Goal: Task Accomplishment & Management: Complete application form

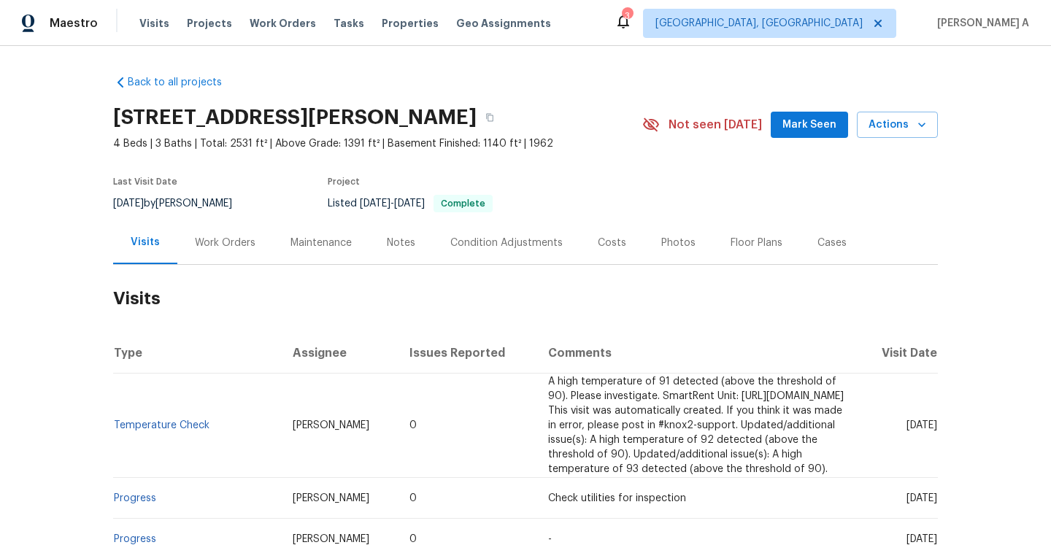
click at [211, 250] on div "Work Orders" at bounding box center [225, 242] width 96 height 43
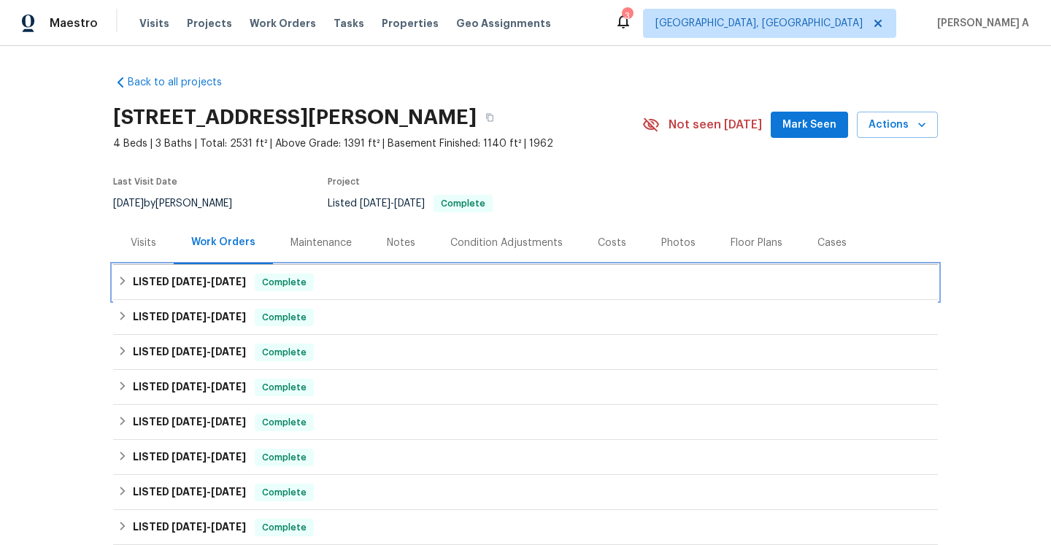
click at [227, 288] on h6 "LISTED 8/6/25 - 8/11/25" at bounding box center [189, 283] width 113 height 18
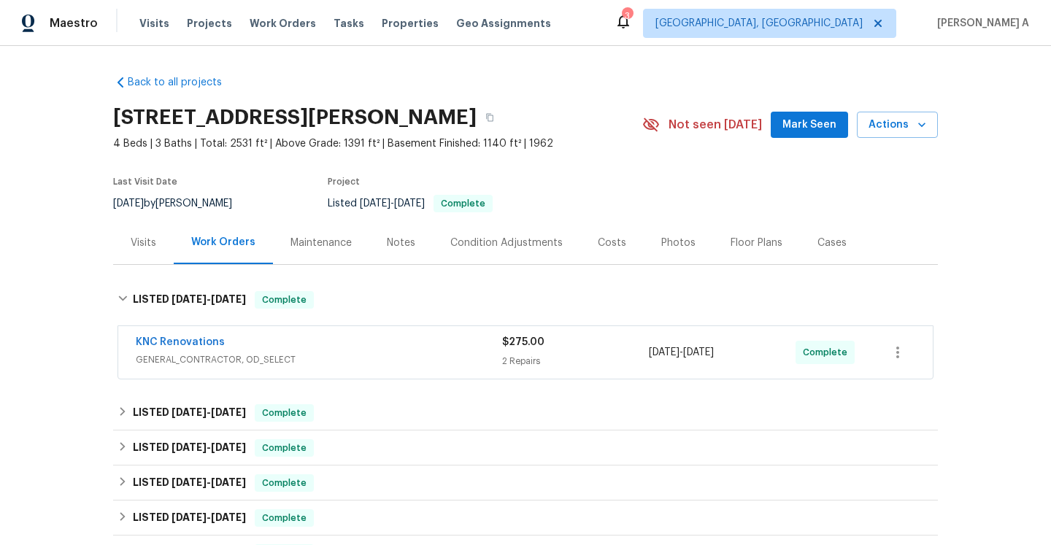
click at [255, 351] on div "KNC Renovations" at bounding box center [319, 344] width 366 height 18
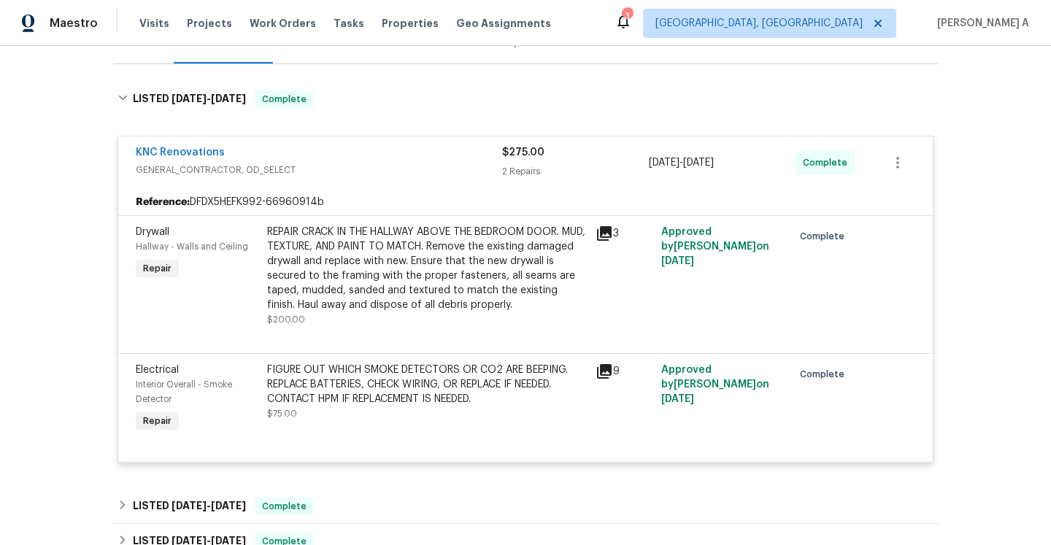
scroll to position [188, 0]
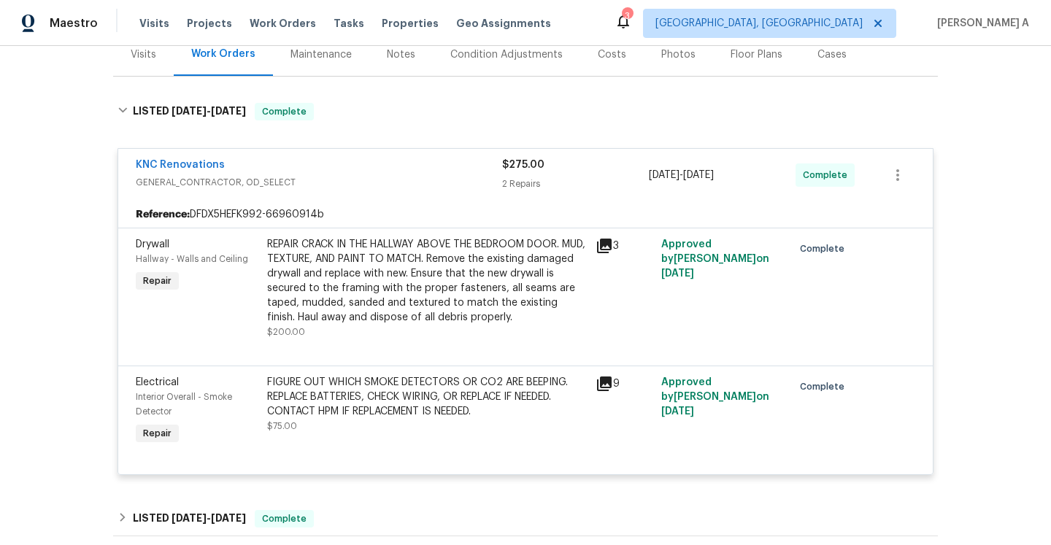
click at [295, 175] on span "GENERAL_CONTRACTOR, OD_SELECT" at bounding box center [319, 182] width 366 height 15
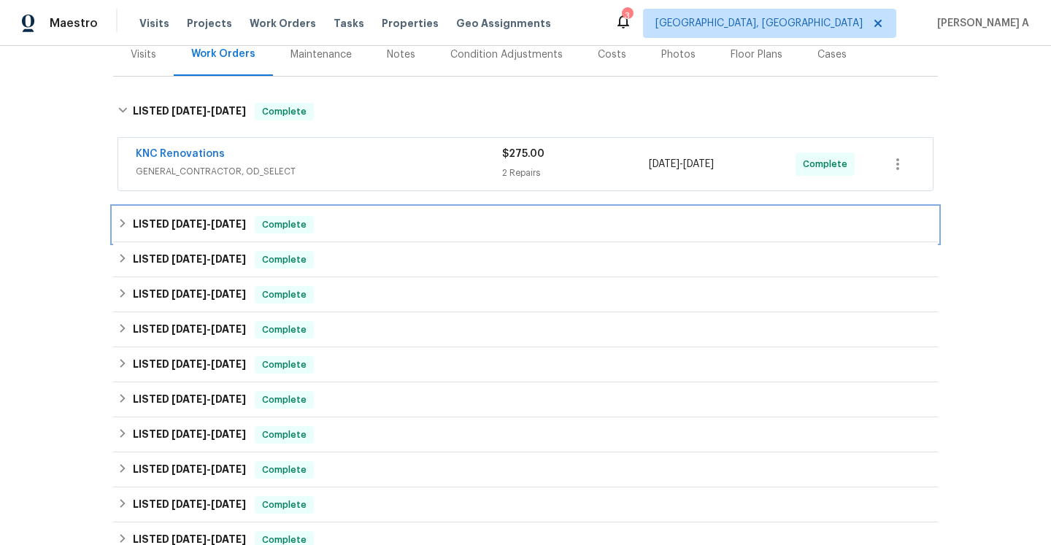
click at [293, 215] on div "LISTED 7/21/25 - 7/22/25 Complete" at bounding box center [525, 224] width 825 height 35
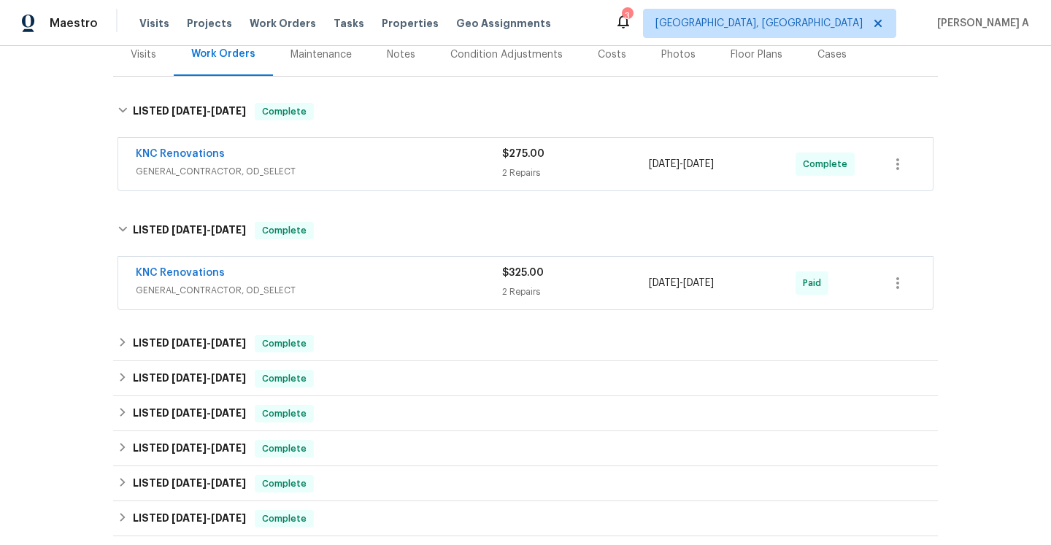
click at [301, 277] on div "KNC Renovations" at bounding box center [319, 275] width 366 height 18
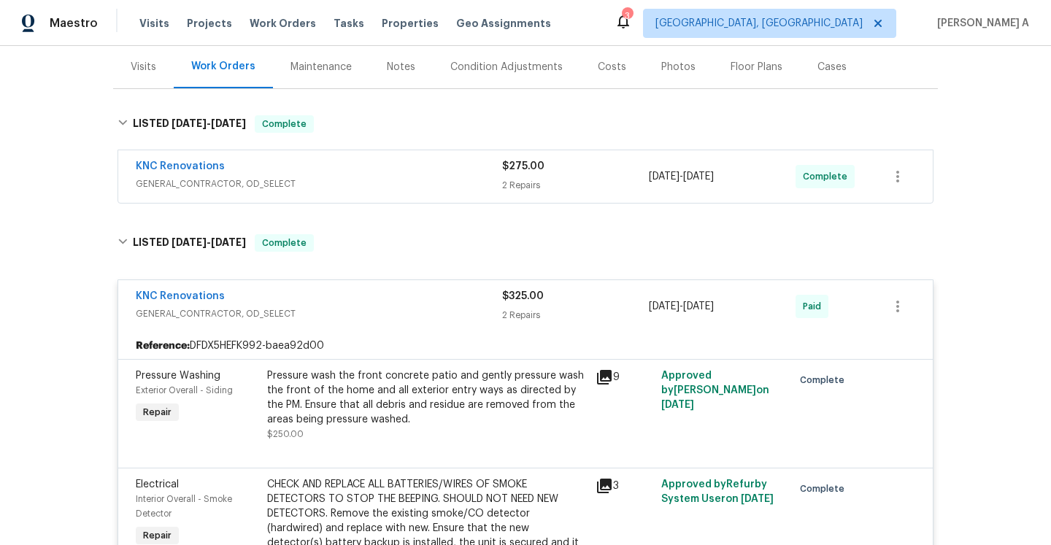
scroll to position [127, 0]
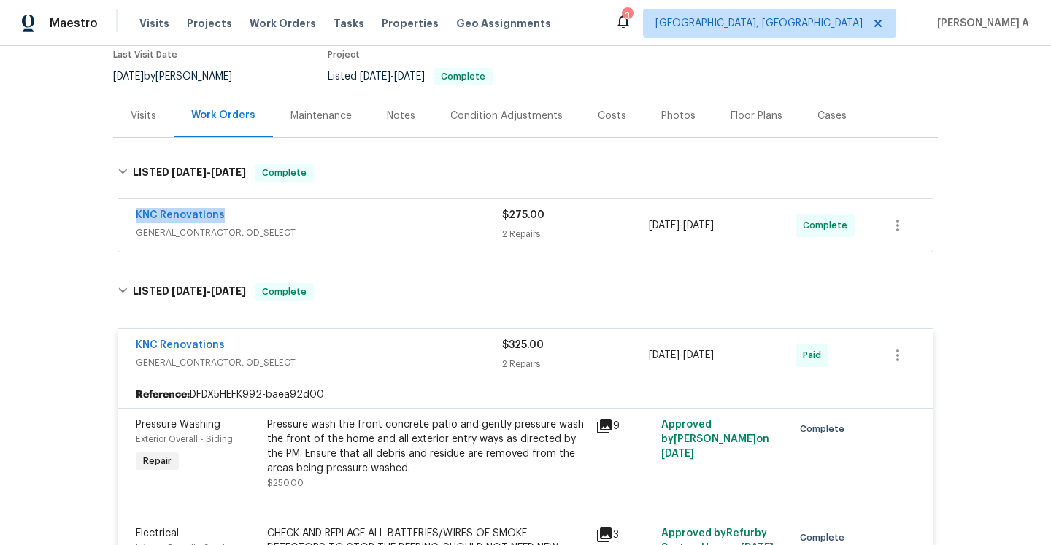
drag, startPoint x: 129, startPoint y: 217, endPoint x: 224, endPoint y: 215, distance: 94.9
click at [224, 215] on div "KNC Renovations GENERAL_CONTRACTOR, OD_SELECT $275.00 2 Repairs 8/6/2025 - 8/11…" at bounding box center [525, 225] width 815 height 53
copy link "KNC Renovations"
click at [341, 220] on div "KNC Renovations" at bounding box center [319, 217] width 366 height 18
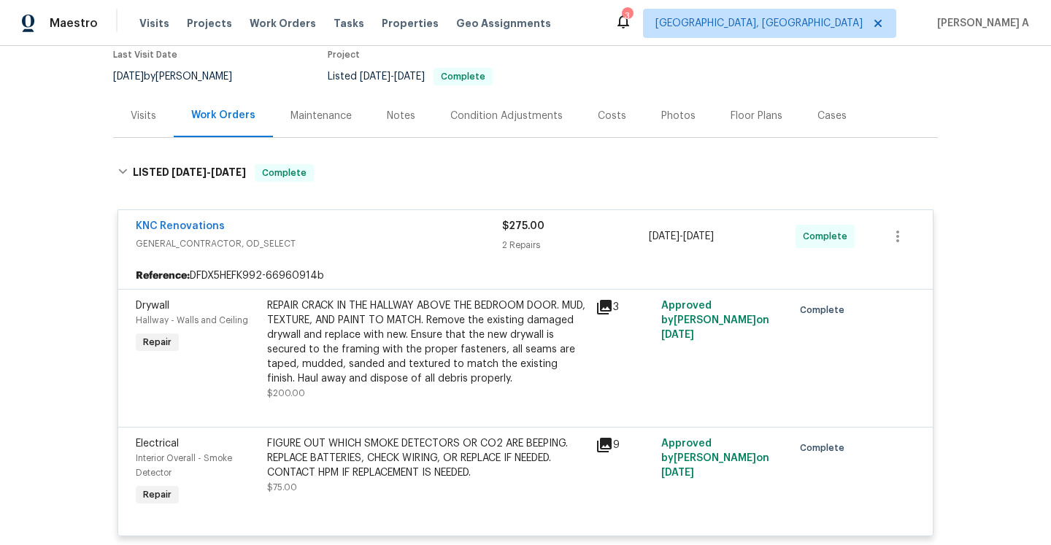
click at [155, 131] on div "Visits" at bounding box center [143, 115] width 61 height 43
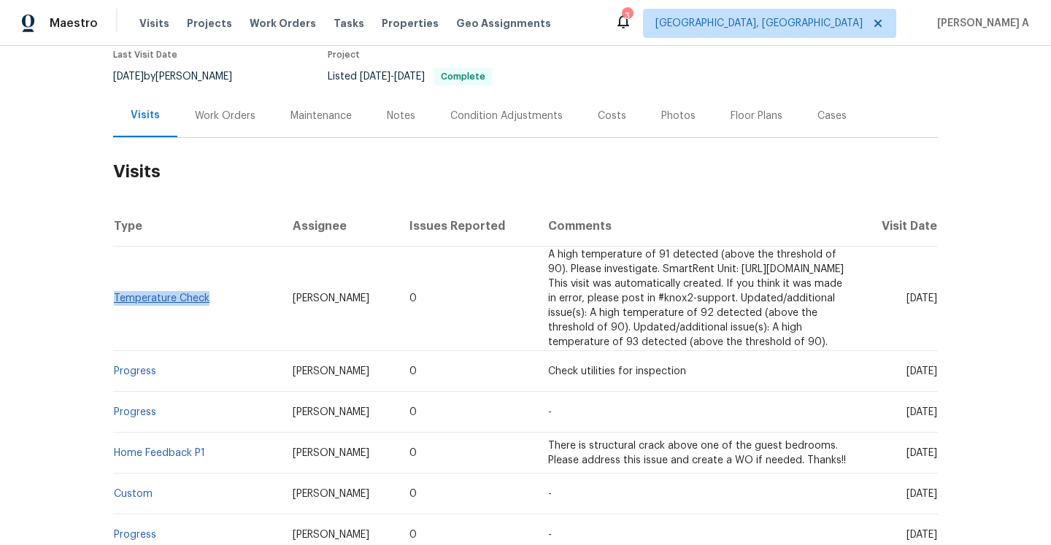
drag, startPoint x: 223, startPoint y: 307, endPoint x: 115, endPoint y: 304, distance: 108.1
click at [115, 304] on td "Temperature Check" at bounding box center [197, 299] width 168 height 104
copy link "Temperature Check"
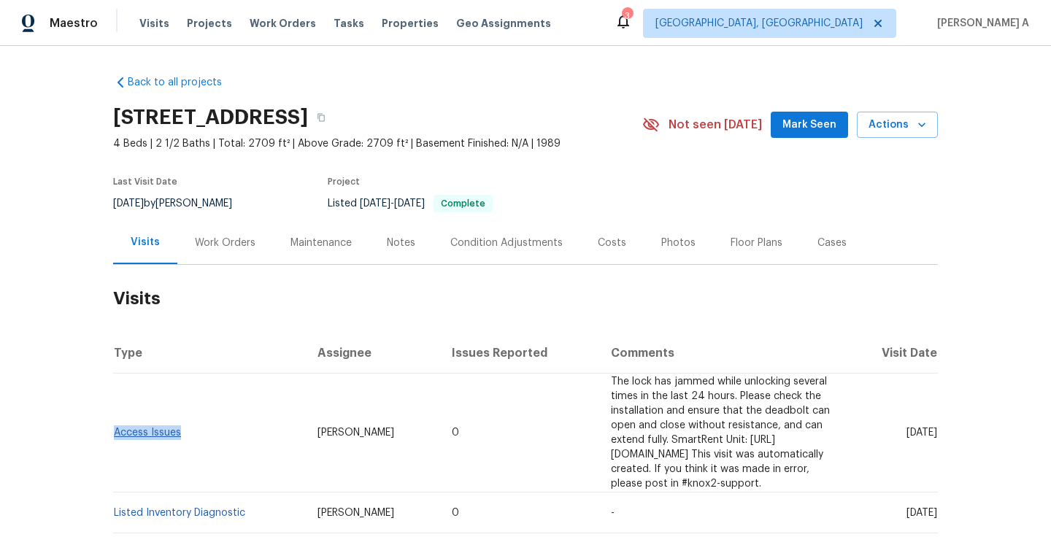
drag, startPoint x: 196, startPoint y: 428, endPoint x: 117, endPoint y: 421, distance: 79.9
click at [116, 421] on td "Access Issues" at bounding box center [209, 433] width 193 height 119
copy link "Access Issues"
click at [211, 248] on div "Work Orders" at bounding box center [225, 243] width 61 height 15
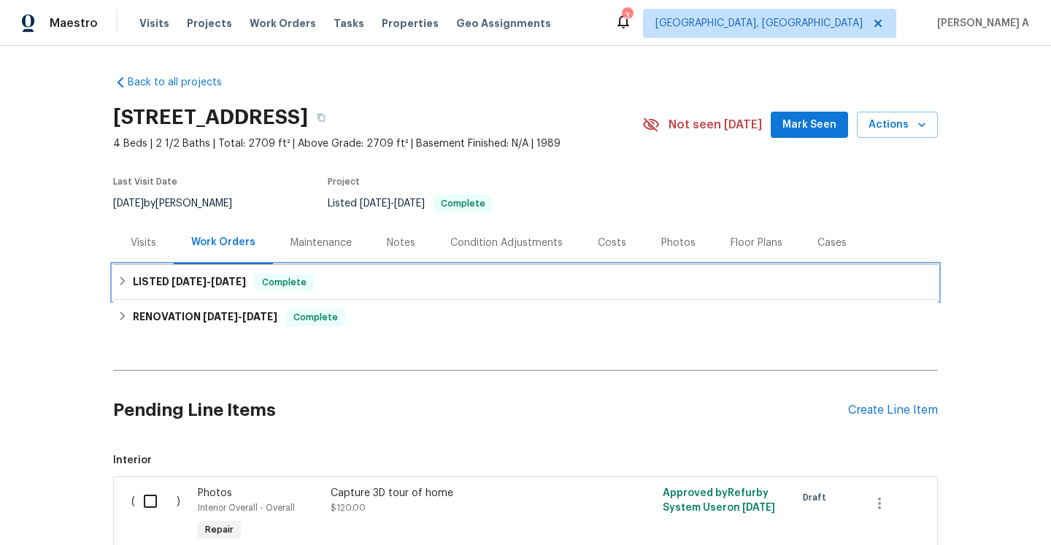
click at [218, 288] on h6 "LISTED [DATE] - [DATE]" at bounding box center [189, 283] width 113 height 18
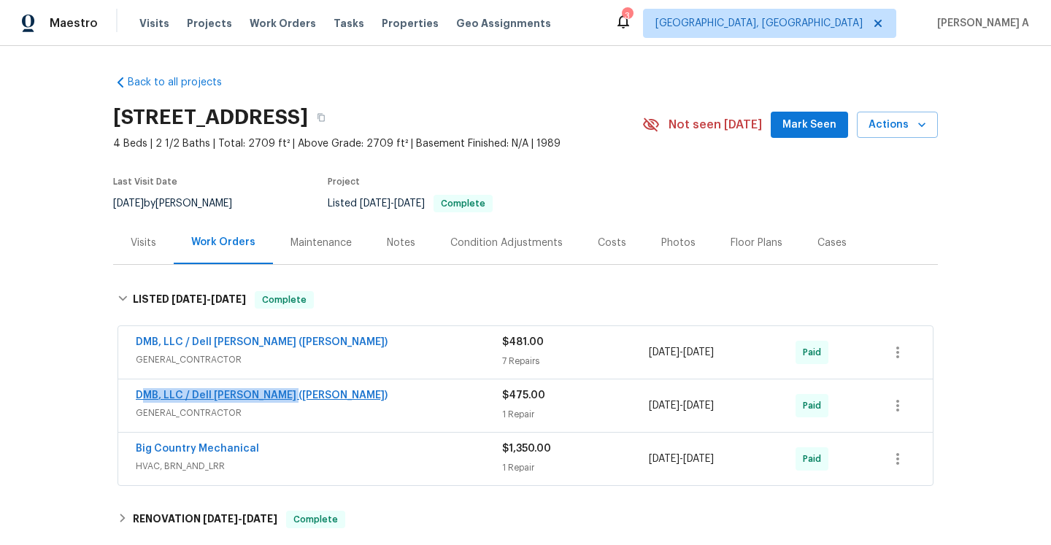
drag, startPoint x: 288, startPoint y: 401, endPoint x: 142, endPoint y: 398, distance: 145.3
click at [142, 398] on div "DMB, LLC / Dell [PERSON_NAME] ([PERSON_NAME])" at bounding box center [319, 397] width 366 height 18
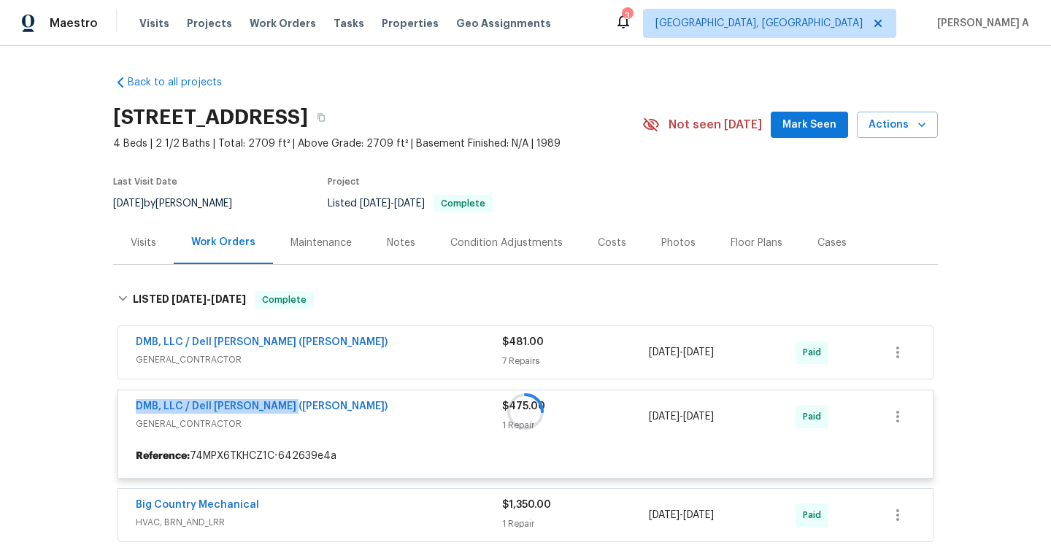
copy link "DMB, LLC / Dell [PERSON_NAME] ([PERSON_NAME])"
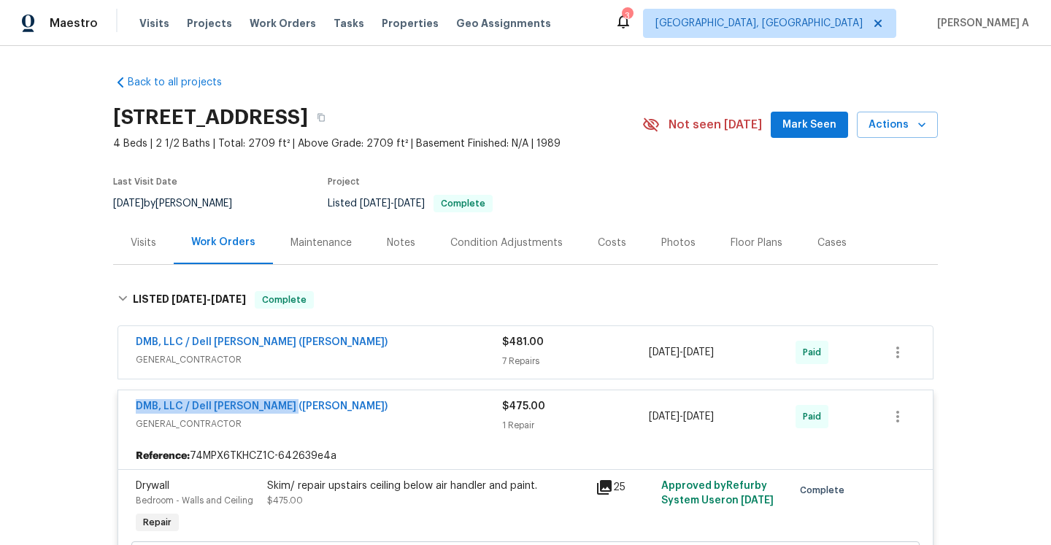
scroll to position [89, 0]
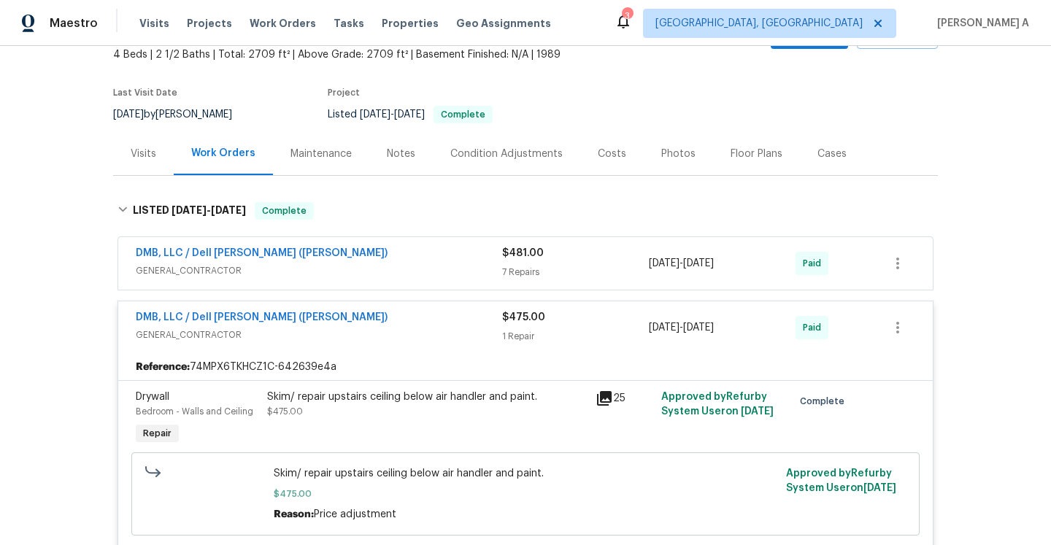
click at [158, 173] on div "Visits" at bounding box center [143, 153] width 61 height 43
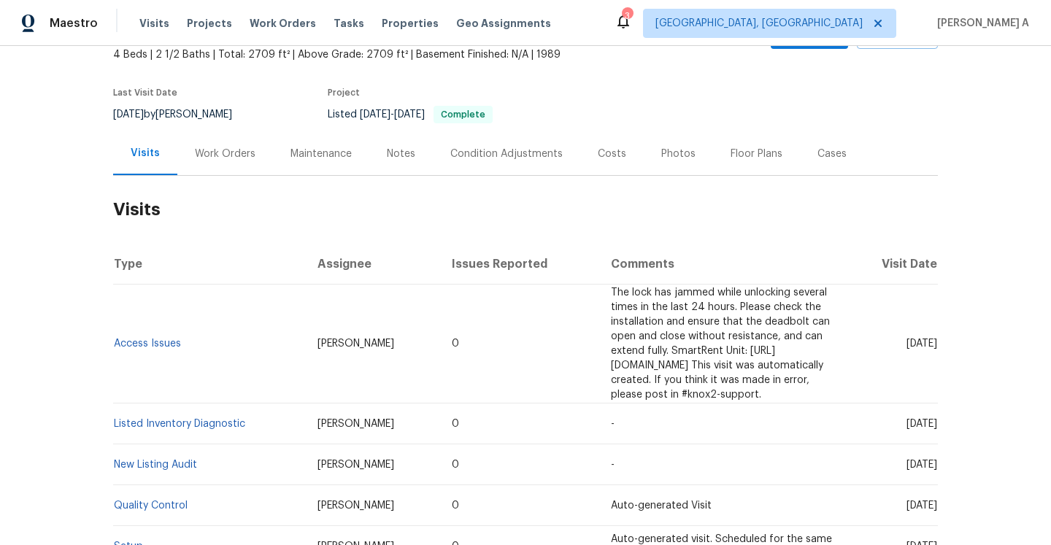
click at [214, 172] on div "Work Orders" at bounding box center [225, 153] width 96 height 43
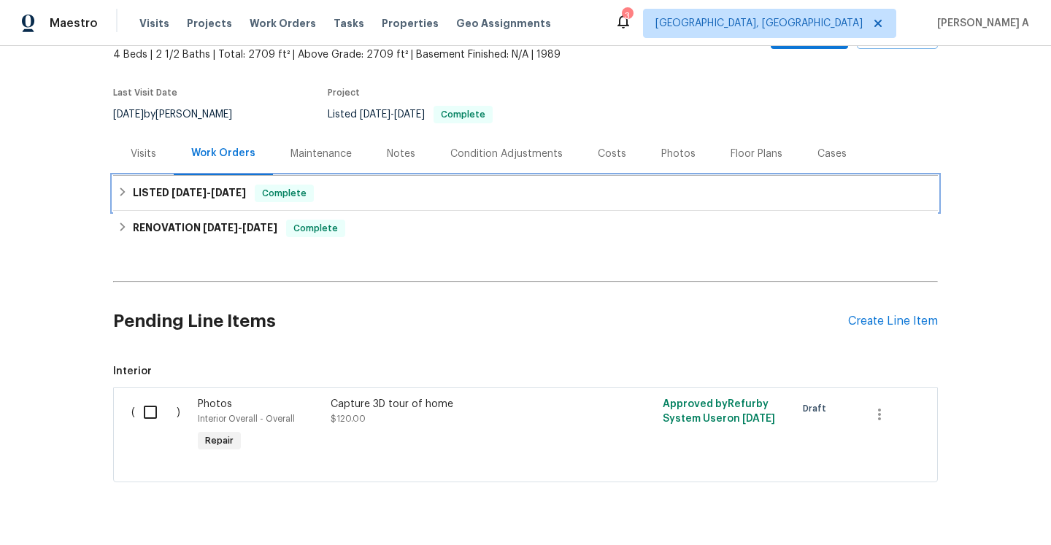
click at [211, 189] on span "[DATE] - [DATE]" at bounding box center [209, 193] width 74 height 10
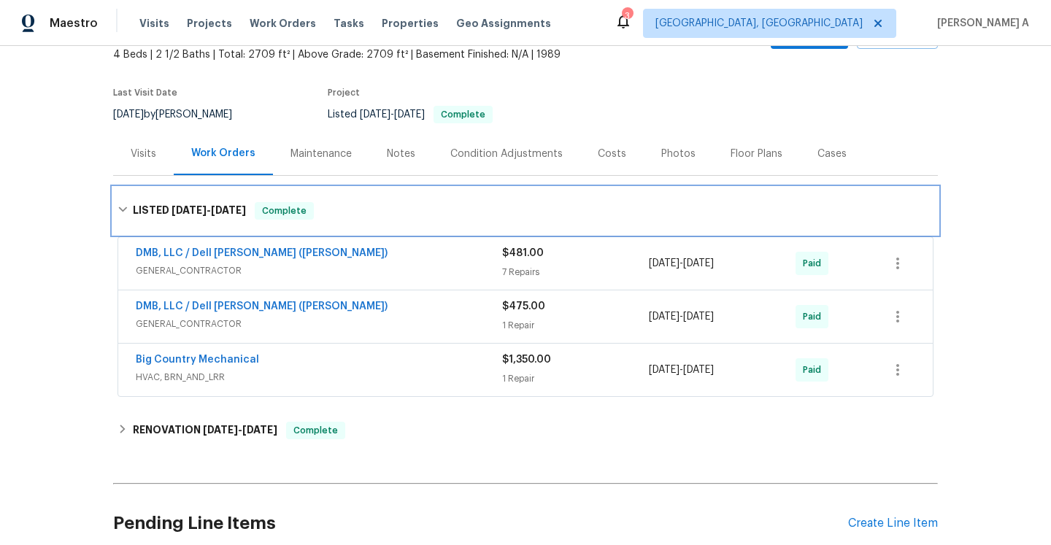
click at [216, 204] on h6 "LISTED [DATE] - [DATE]" at bounding box center [189, 211] width 113 height 18
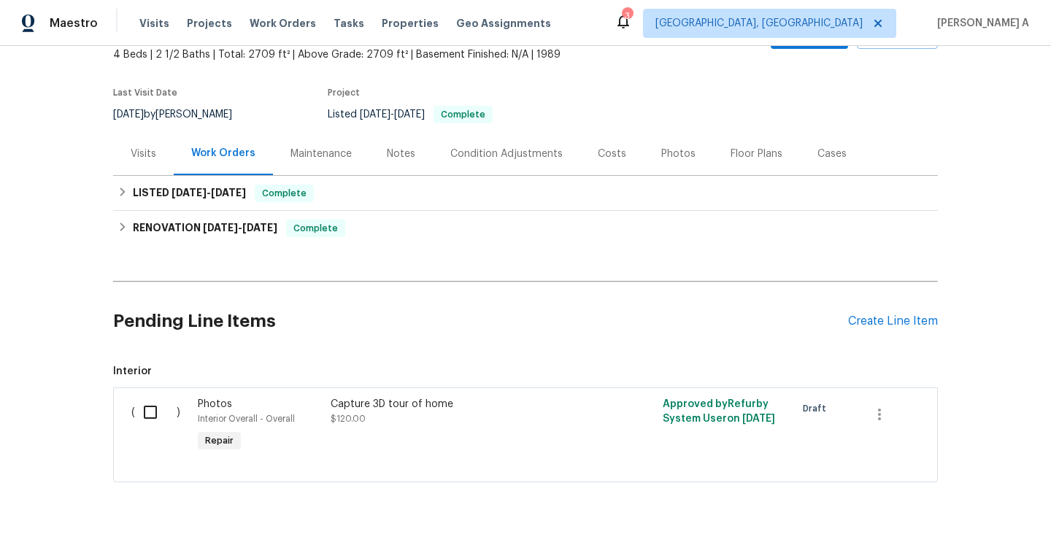
click at [143, 151] on div "Visits" at bounding box center [144, 154] width 26 height 15
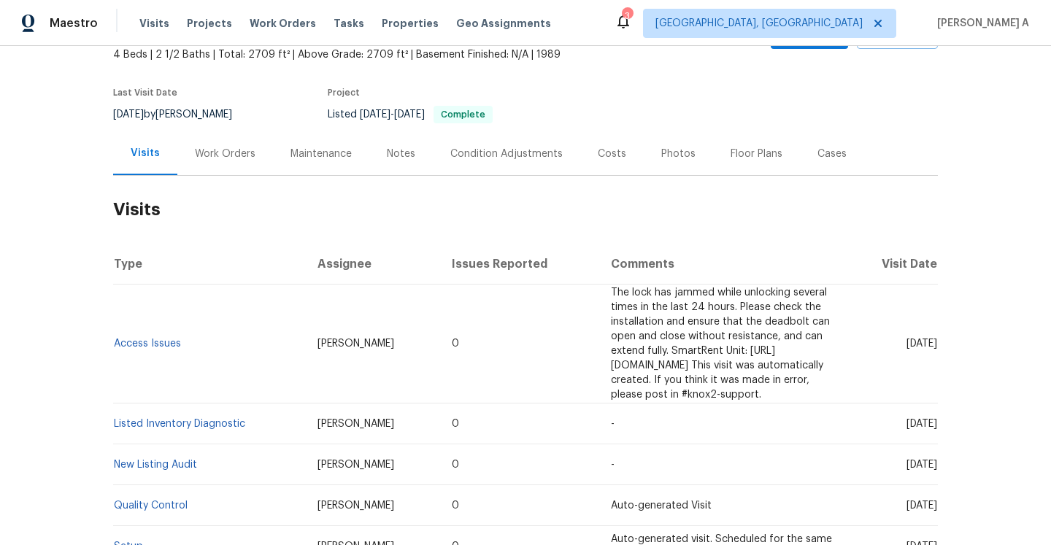
click at [222, 155] on div "Work Orders" at bounding box center [225, 154] width 61 height 15
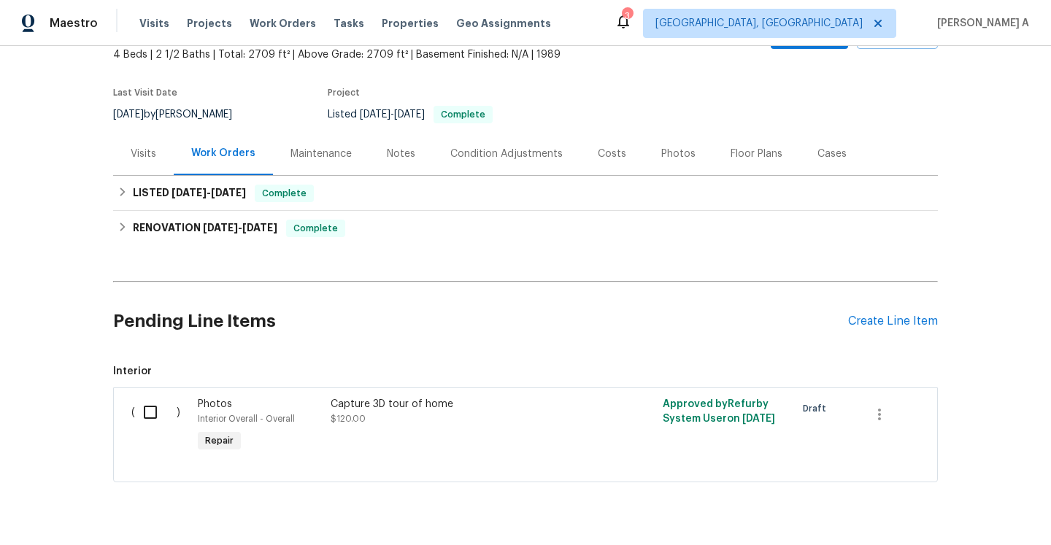
click at [171, 161] on div "Visits" at bounding box center [143, 153] width 61 height 43
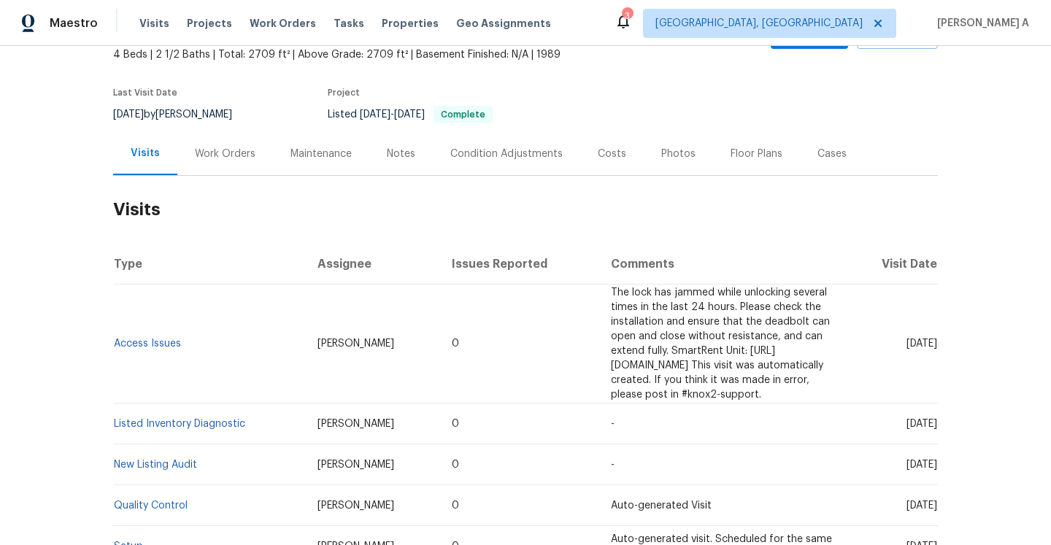
scroll to position [47, 0]
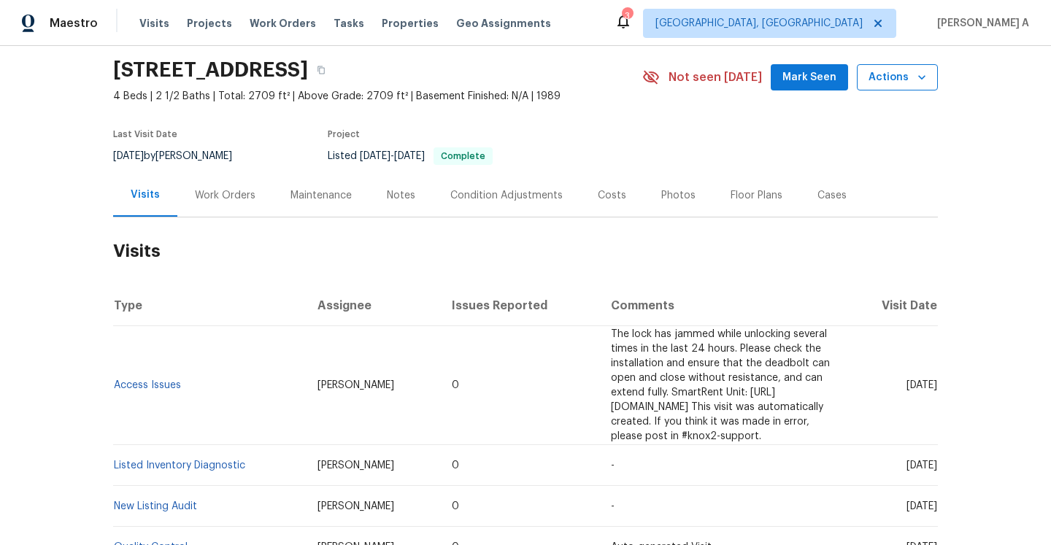
click at [915, 78] on icon "button" at bounding box center [922, 77] width 15 height 15
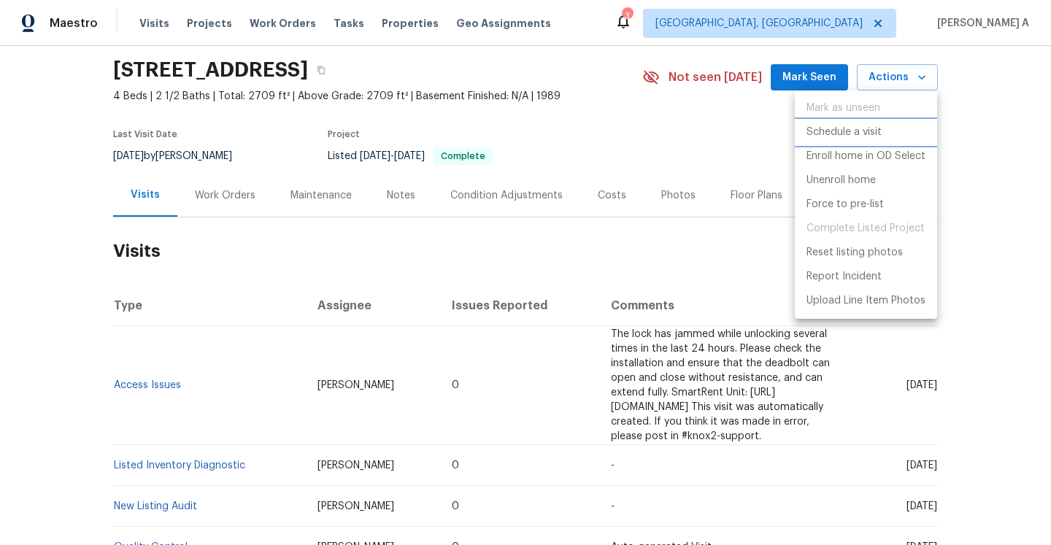
click at [885, 135] on li "Schedule a visit" at bounding box center [866, 132] width 142 height 24
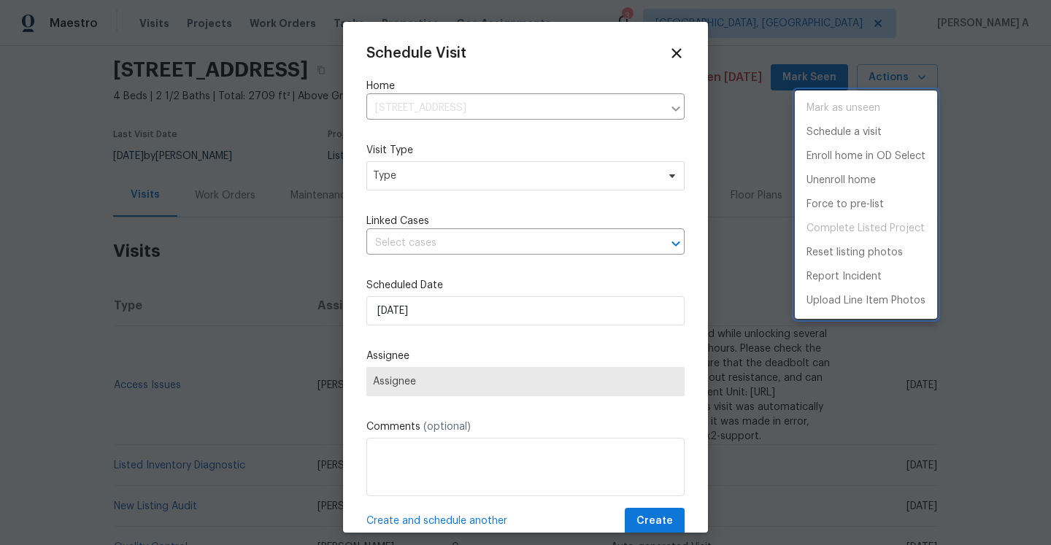
click at [530, 188] on div at bounding box center [525, 272] width 1051 height 545
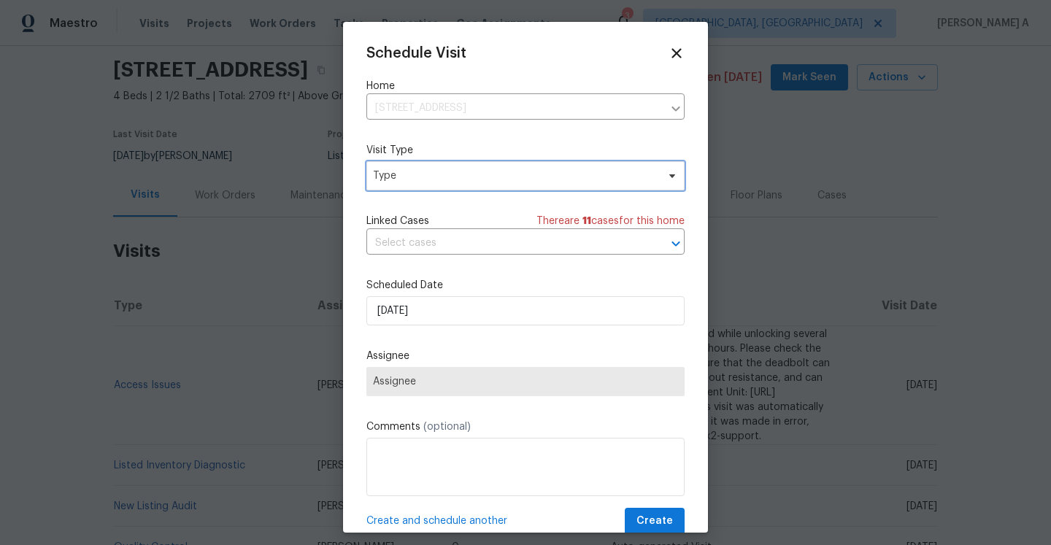
click at [508, 180] on span "Type" at bounding box center [515, 176] width 284 height 15
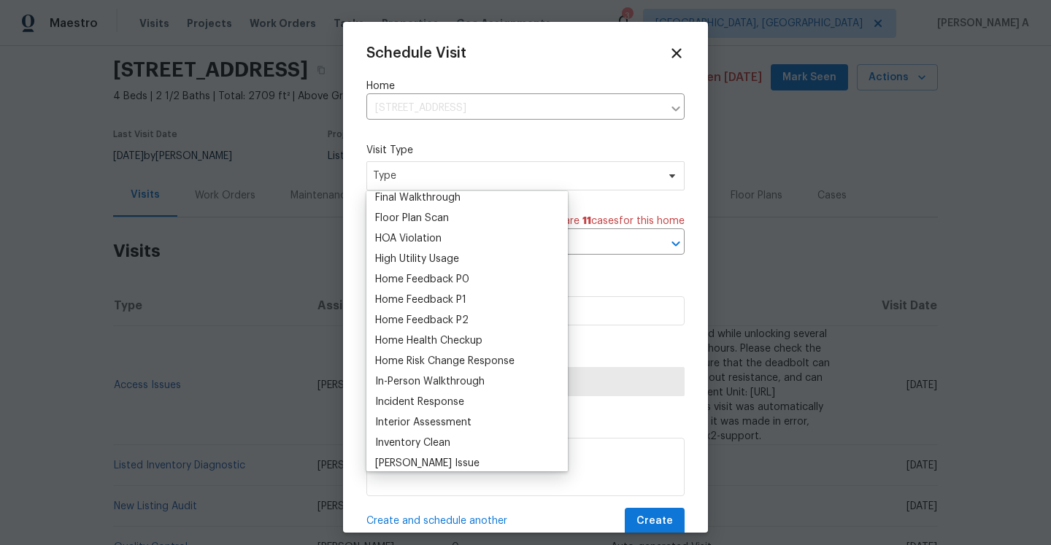
scroll to position [405, 0]
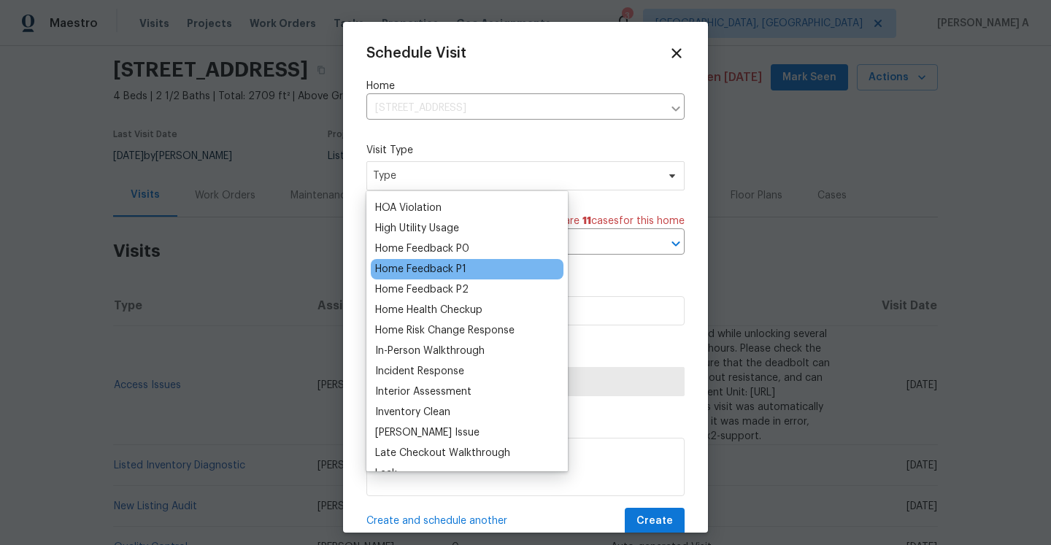
click at [456, 272] on div "Home Feedback P1" at bounding box center [420, 269] width 91 height 15
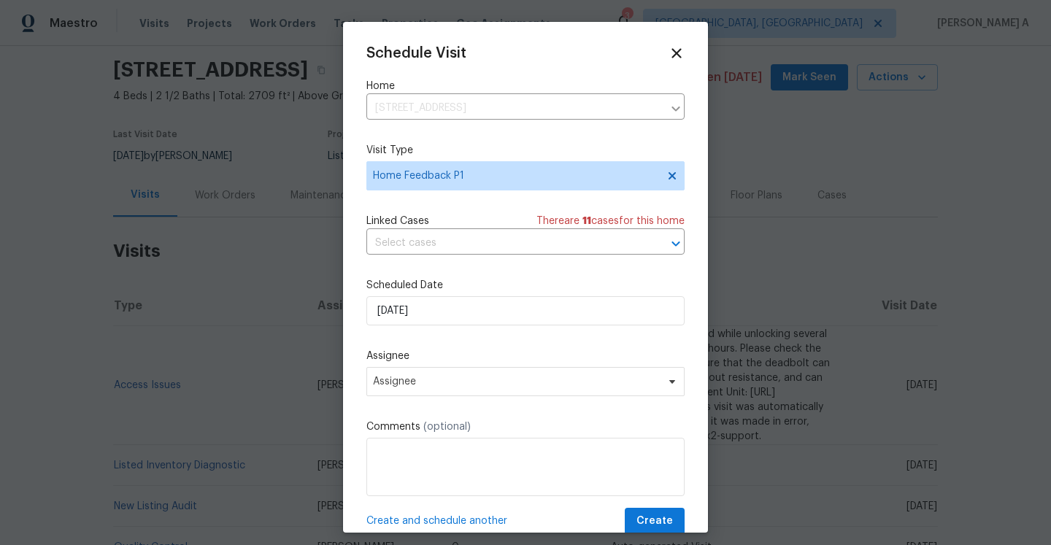
click at [450, 258] on div "Schedule Visit Home [STREET_ADDRESS] ​ Visit Type Home Feedback P1 Linked Cases…" at bounding box center [525, 290] width 318 height 490
click at [450, 253] on input "text" at bounding box center [504, 243] width 277 height 23
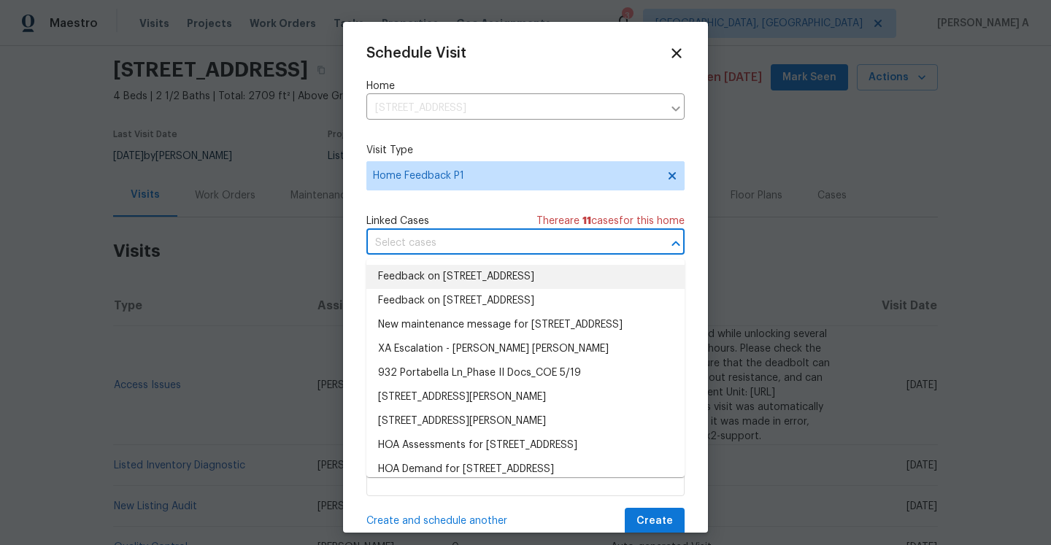
click at [450, 275] on li "Feedback on [STREET_ADDRESS]" at bounding box center [525, 277] width 318 height 24
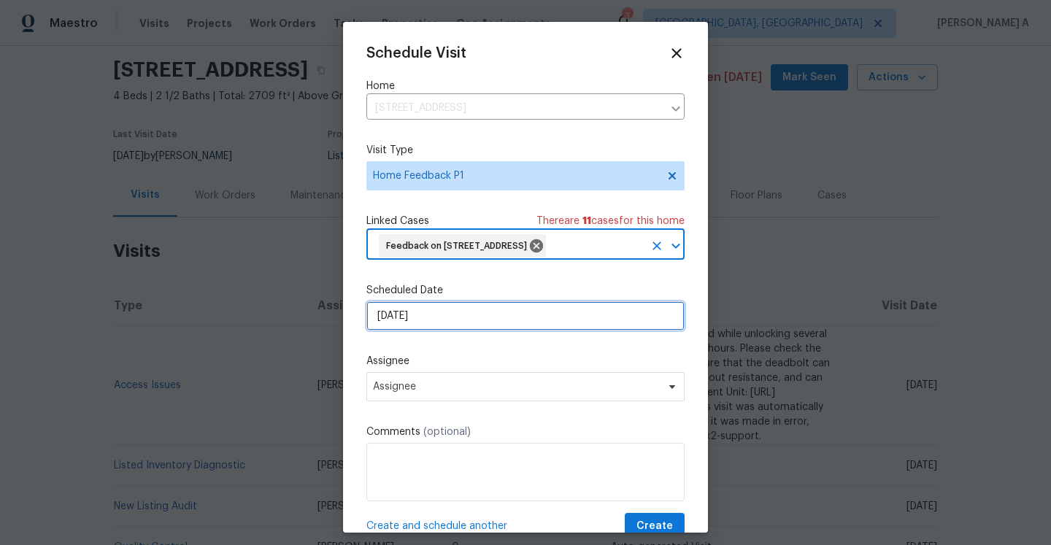
click at [453, 329] on input "[DATE]" at bounding box center [525, 315] width 318 height 29
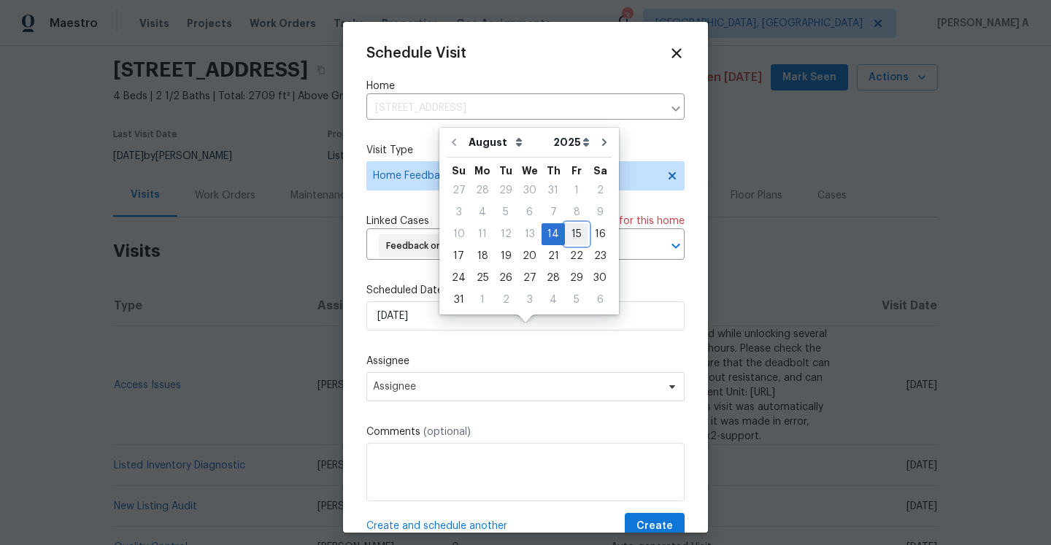
click at [565, 233] on div "15" at bounding box center [576, 234] width 23 height 20
type input "[DATE]"
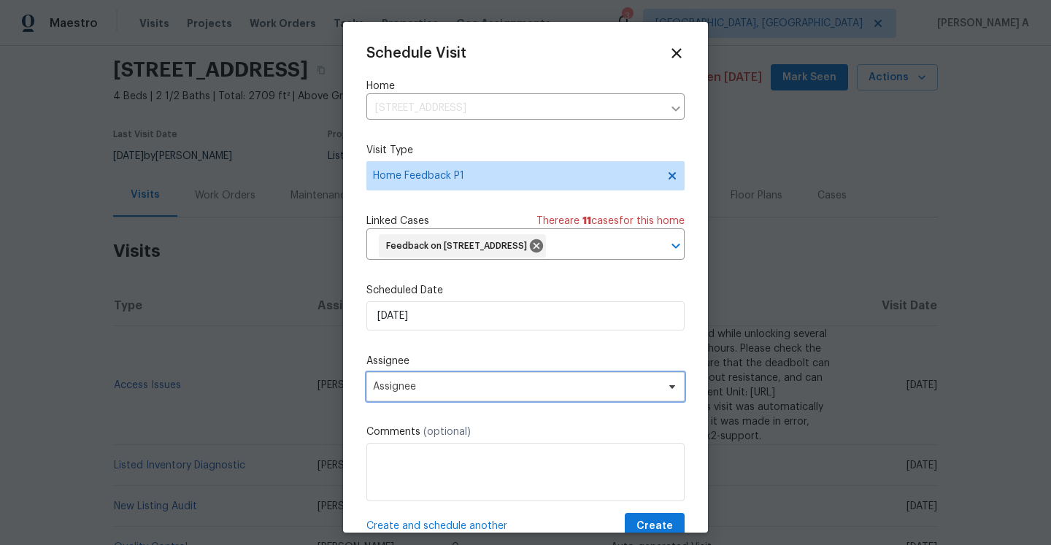
click at [488, 397] on span "Assignee" at bounding box center [525, 386] width 318 height 29
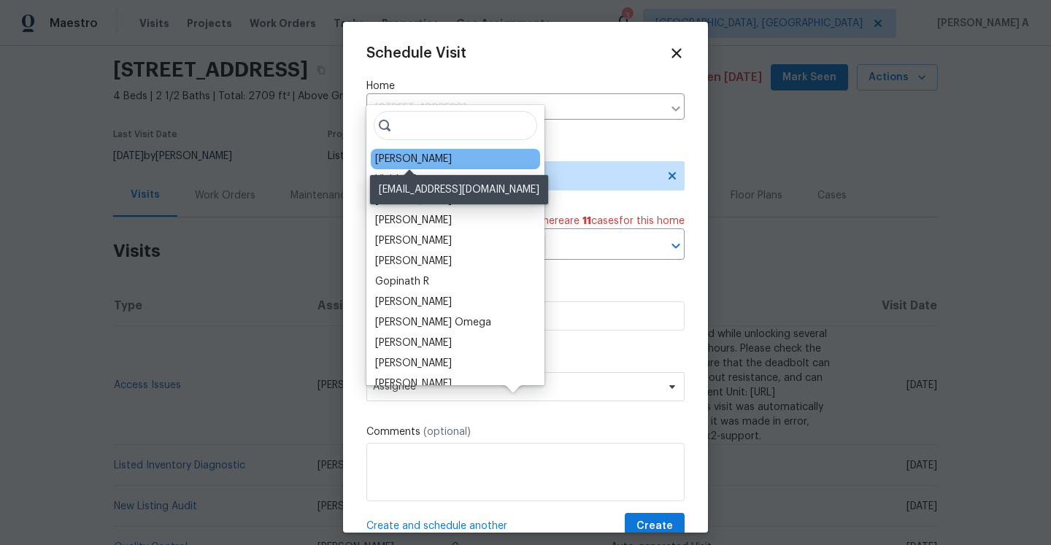
click at [424, 166] on div "[PERSON_NAME]" at bounding box center [413, 159] width 77 height 15
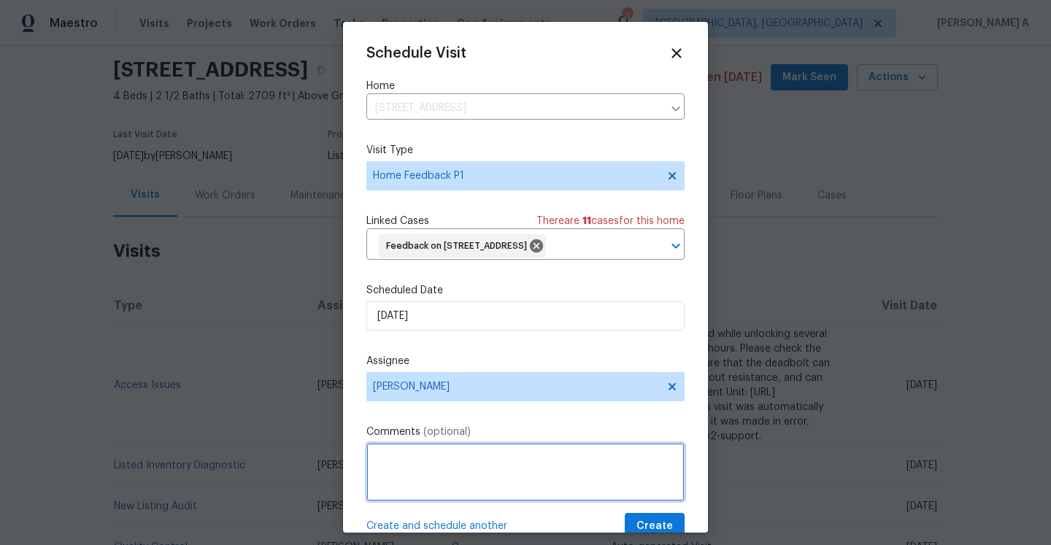
click at [459, 479] on textarea at bounding box center [525, 472] width 318 height 58
paste textarea "It needs to be cleaned and left in a more presentable condition. HVAC upstairs …"
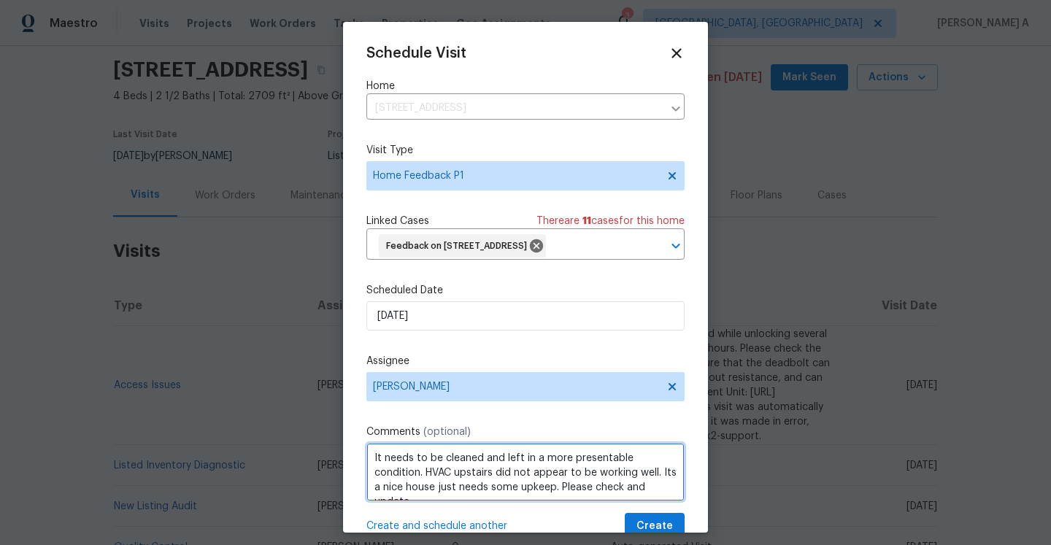
scroll to position [7, 0]
click at [377, 475] on textarea "It needs to be cleaned and left in a more presentable condition. HVAC upstairs …" at bounding box center [525, 472] width 318 height 58
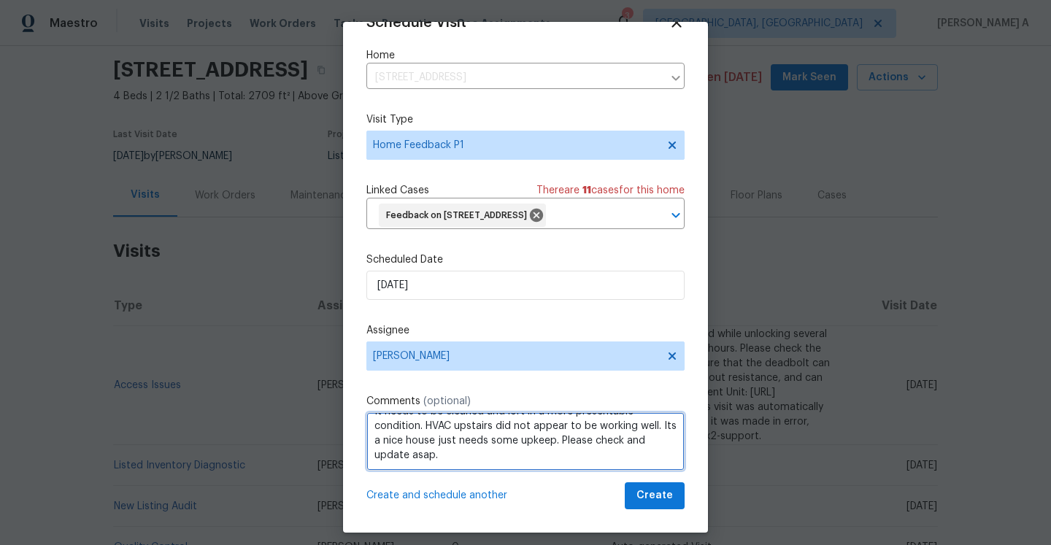
type textarea "It needs to be cleaned and left in a more presentable condition. HVAC upstairs …"
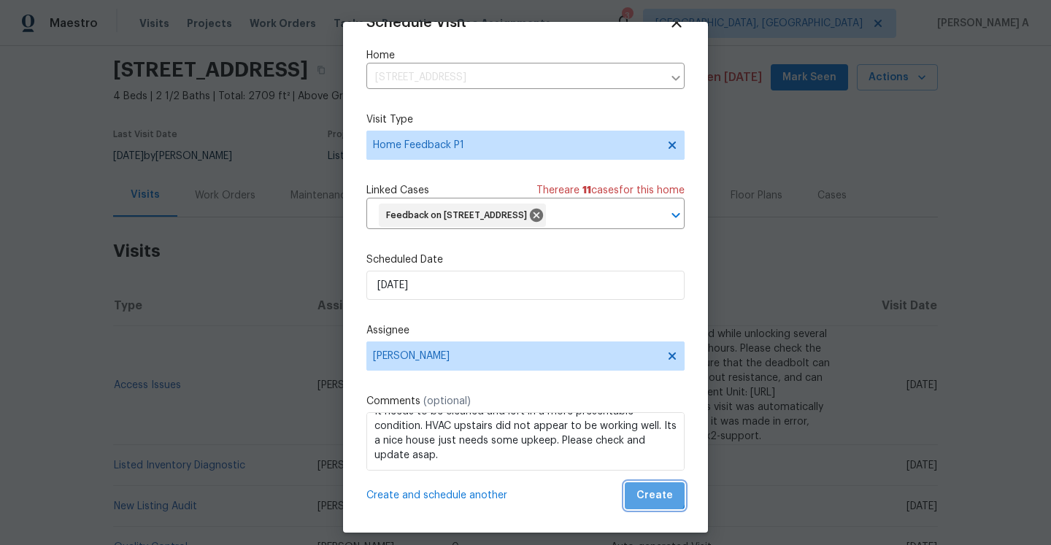
click at [642, 487] on span "Create" at bounding box center [654, 496] width 36 height 18
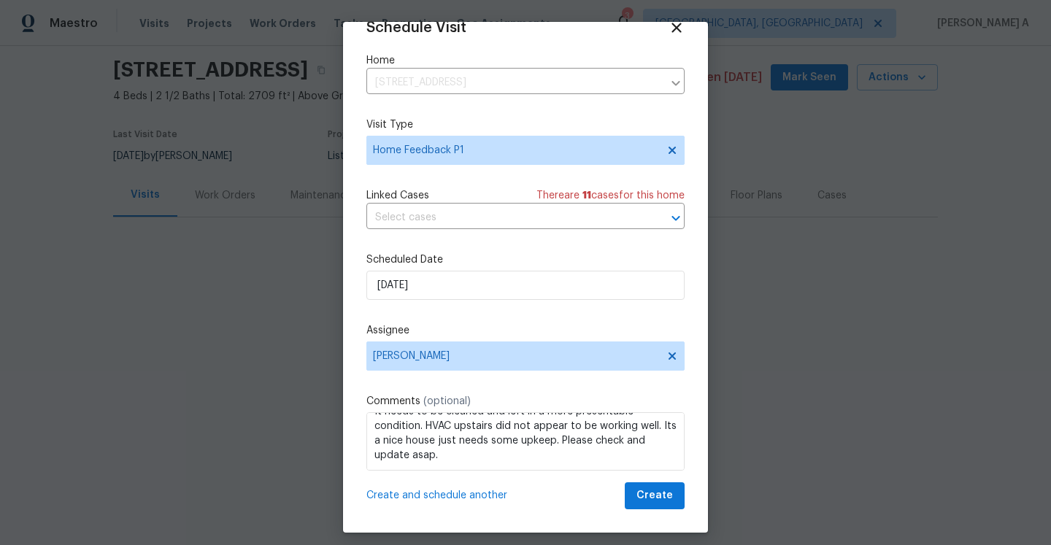
scroll to position [26, 0]
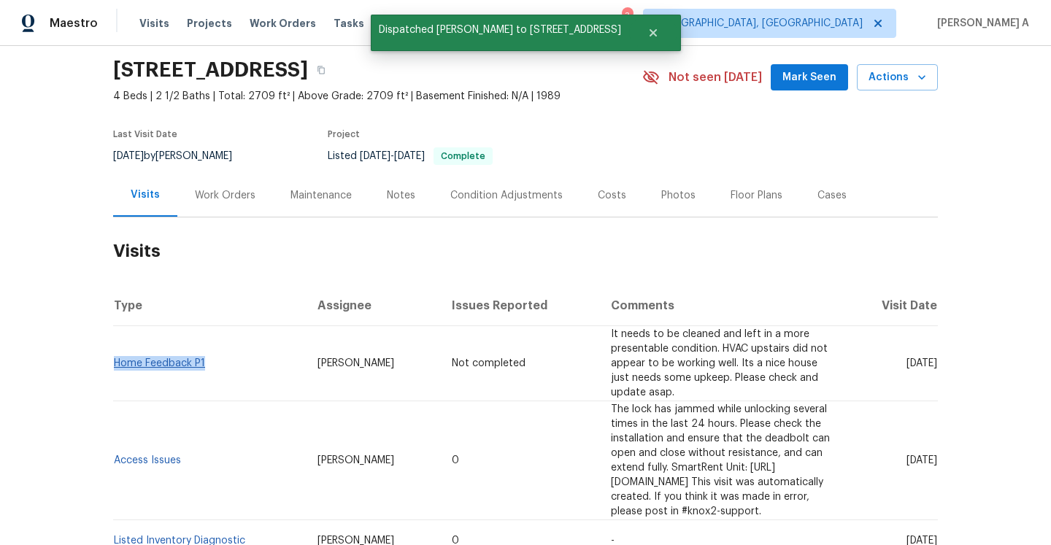
drag, startPoint x: 220, startPoint y: 348, endPoint x: 116, endPoint y: 348, distance: 104.4
click at [116, 348] on td "Home Feedback P1" at bounding box center [209, 363] width 193 height 75
copy link "Home Feedback P1"
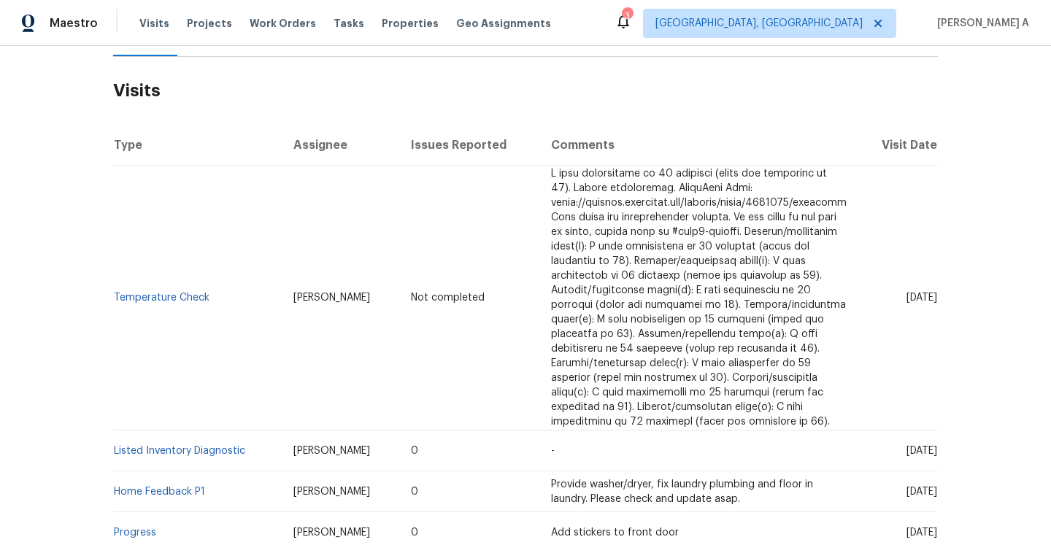
scroll to position [212, 0]
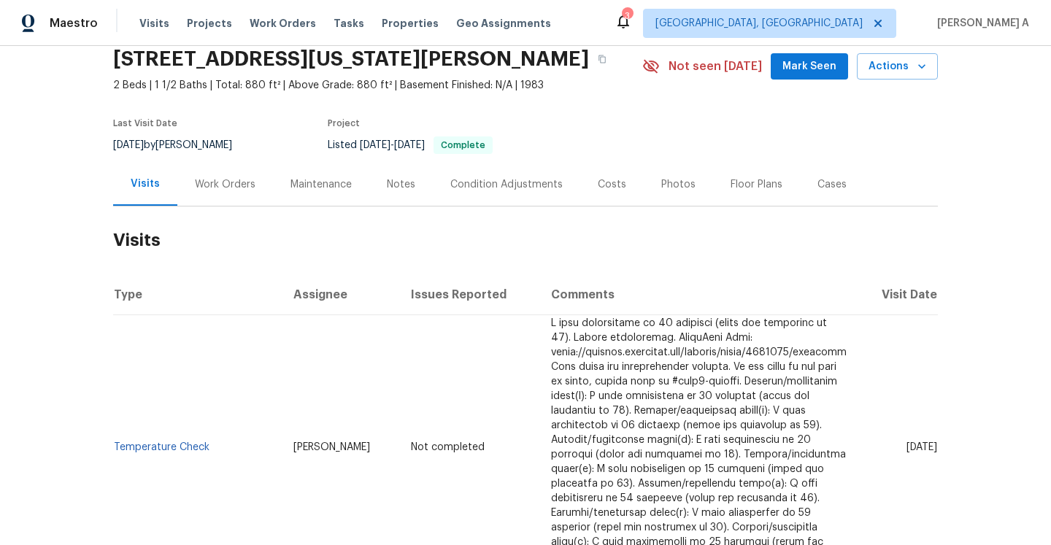
click at [253, 178] on div "Work Orders" at bounding box center [225, 184] width 96 height 43
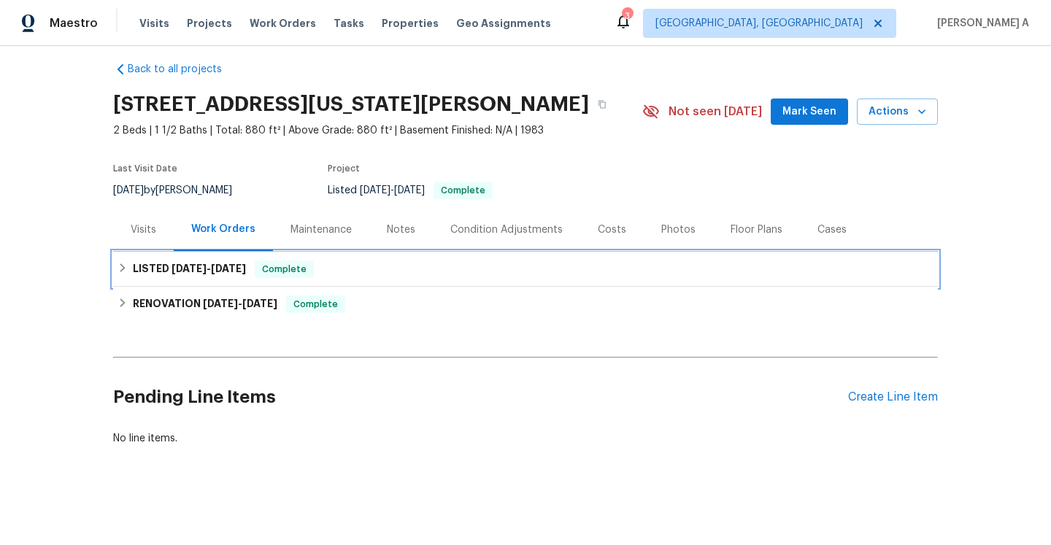
click at [196, 263] on h6 "LISTED 4/14/25 - 4/16/25" at bounding box center [189, 270] width 113 height 18
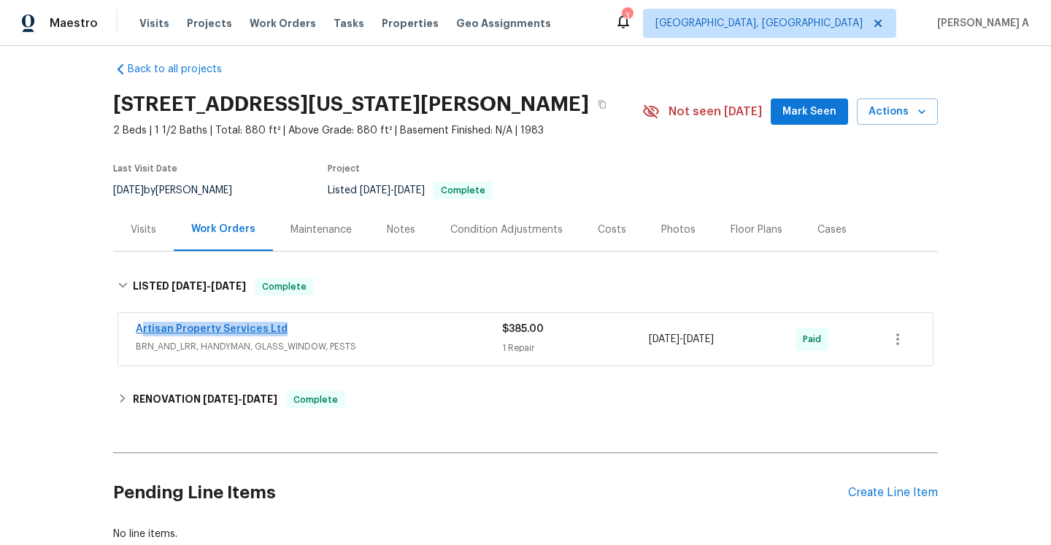
drag, startPoint x: 288, startPoint y: 332, endPoint x: 139, endPoint y: 328, distance: 148.2
click at [139, 328] on div "Artisan Property Services Ltd" at bounding box center [319, 331] width 366 height 18
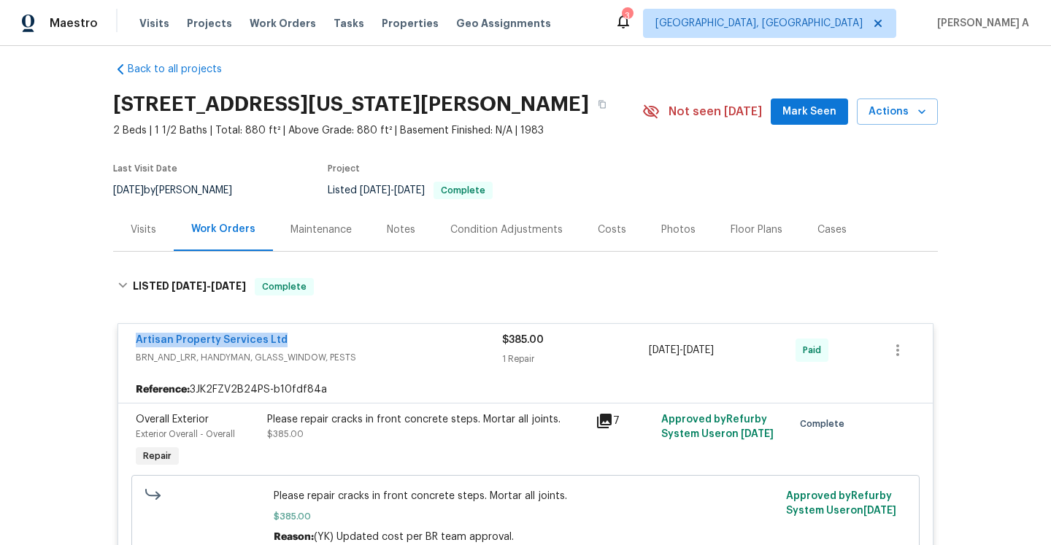
copy link "Artisan Property Services Ltd"
click at [166, 231] on div "Visits" at bounding box center [143, 229] width 61 height 43
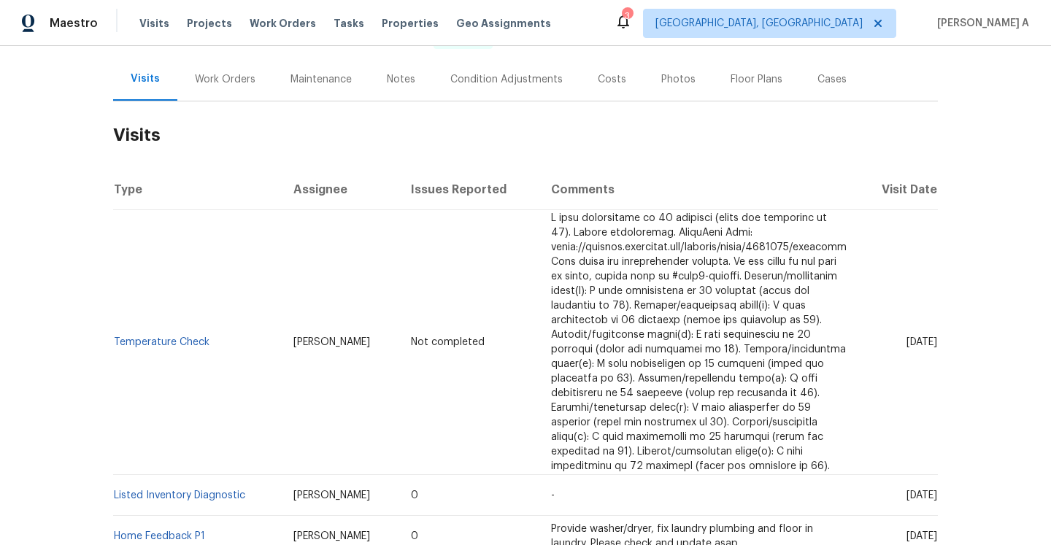
scroll to position [177, 0]
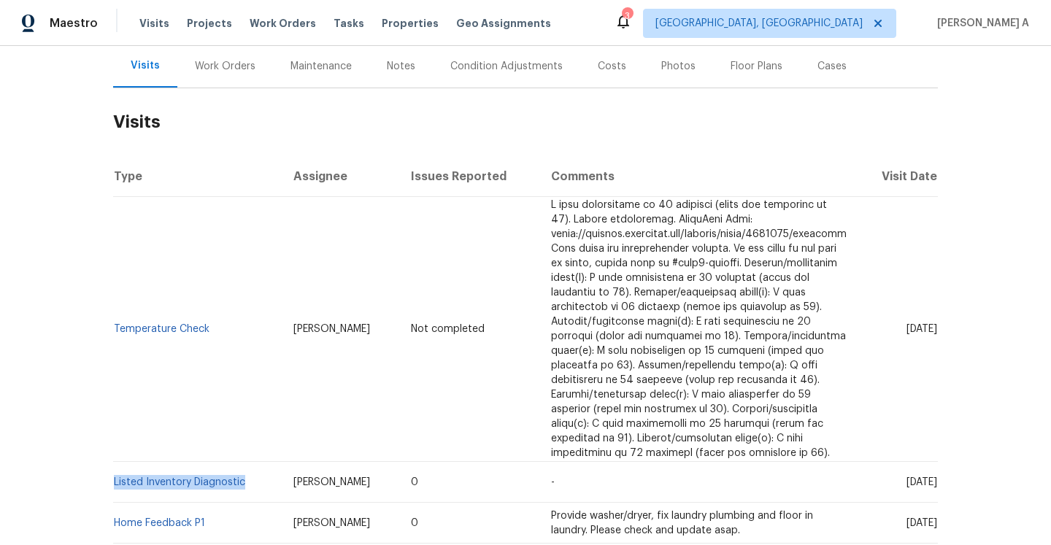
drag, startPoint x: 251, startPoint y: 487, endPoint x: 115, endPoint y: 489, distance: 136.5
click at [115, 488] on td "Listed Inventory Diagnostic" at bounding box center [197, 482] width 169 height 41
copy link "Listed Inventory Diagnostic"
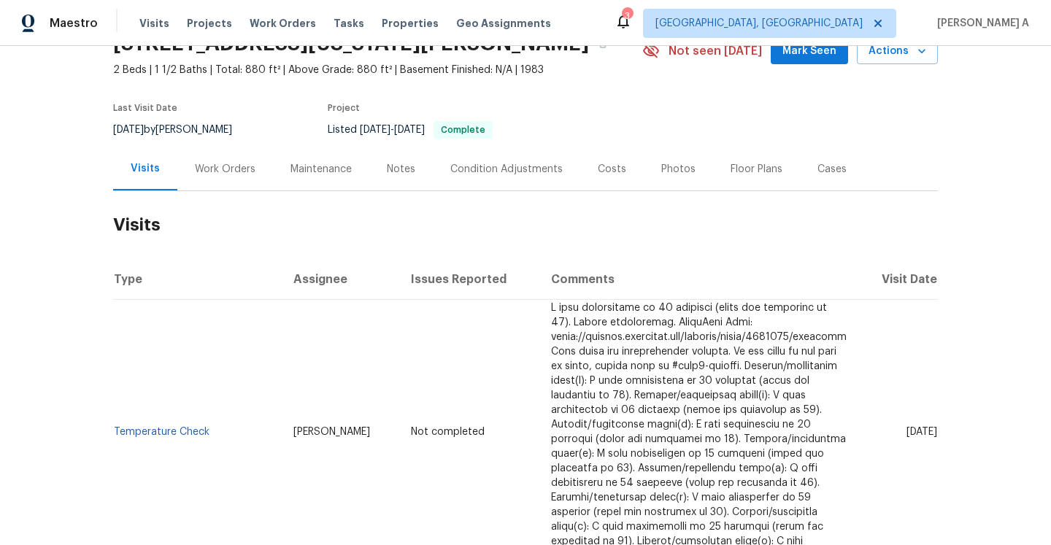
click at [225, 176] on div "Work Orders" at bounding box center [225, 168] width 96 height 43
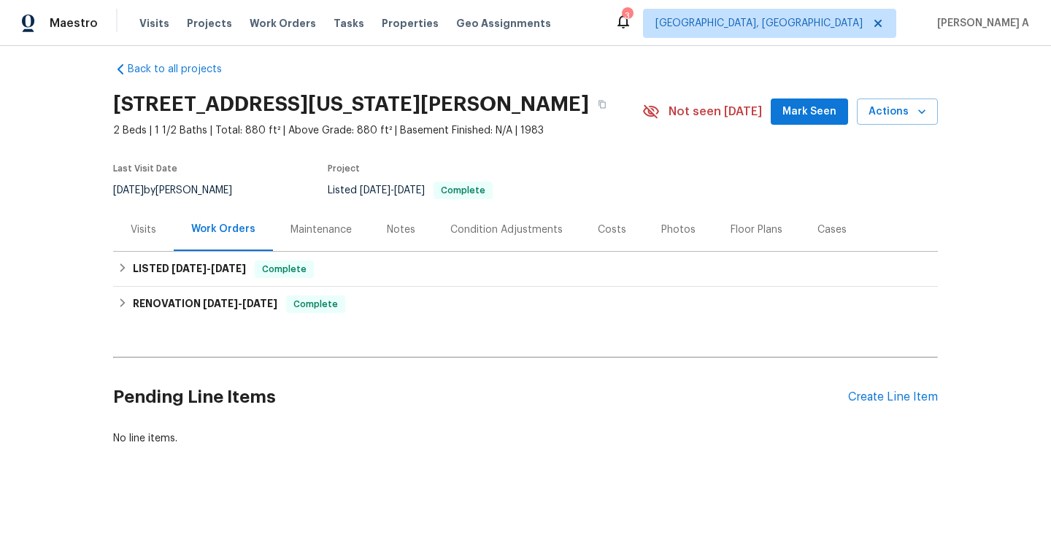
scroll to position [13, 0]
click at [152, 228] on div "Visits" at bounding box center [144, 230] width 26 height 15
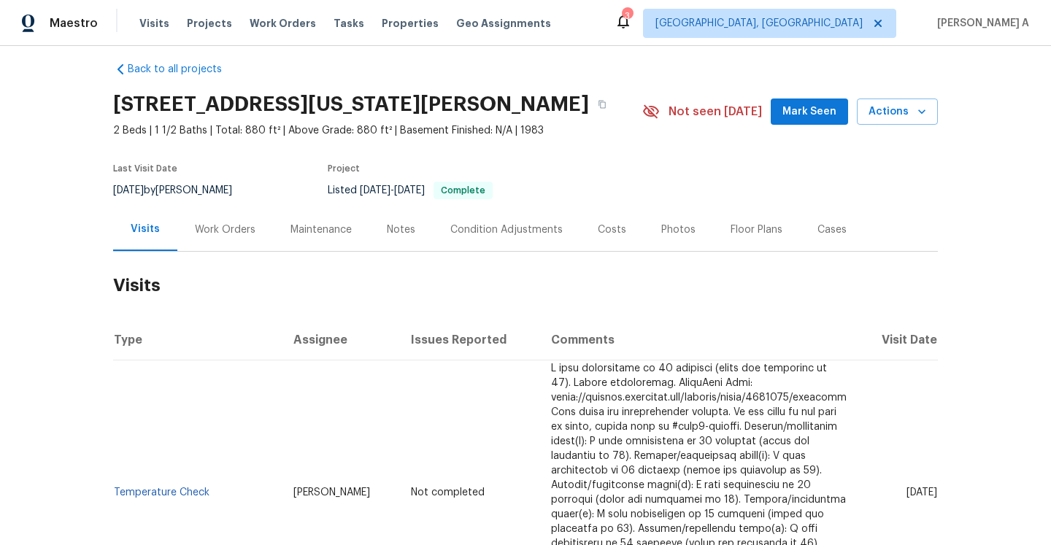
scroll to position [74, 0]
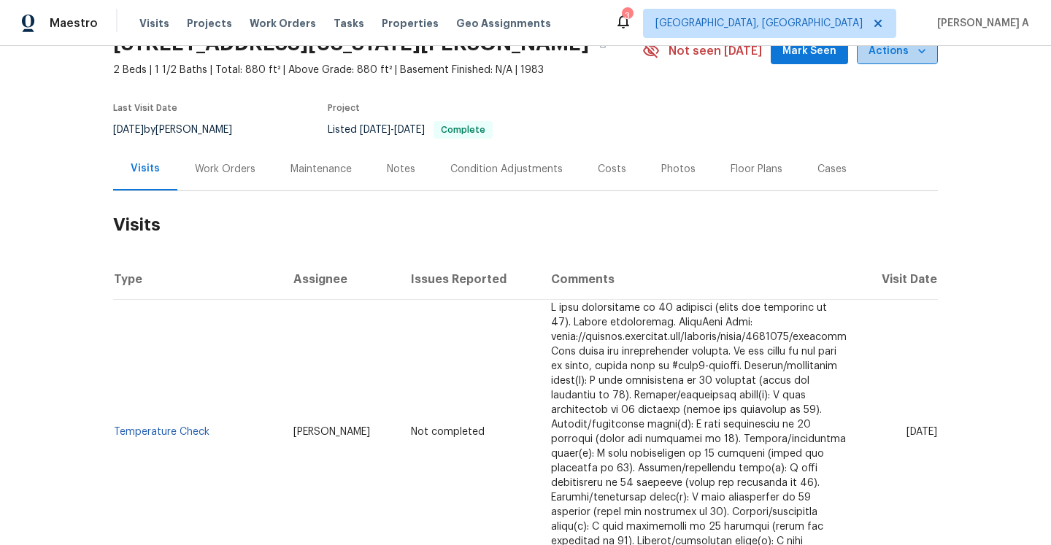
click at [885, 59] on span "Actions" at bounding box center [898, 51] width 58 height 18
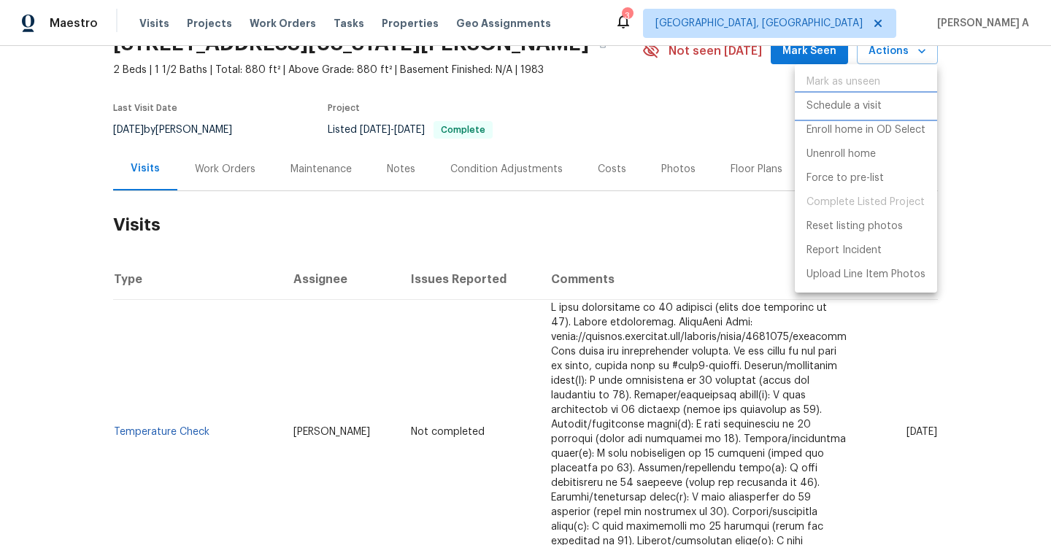
click at [854, 111] on p "Schedule a visit" at bounding box center [844, 106] width 75 height 15
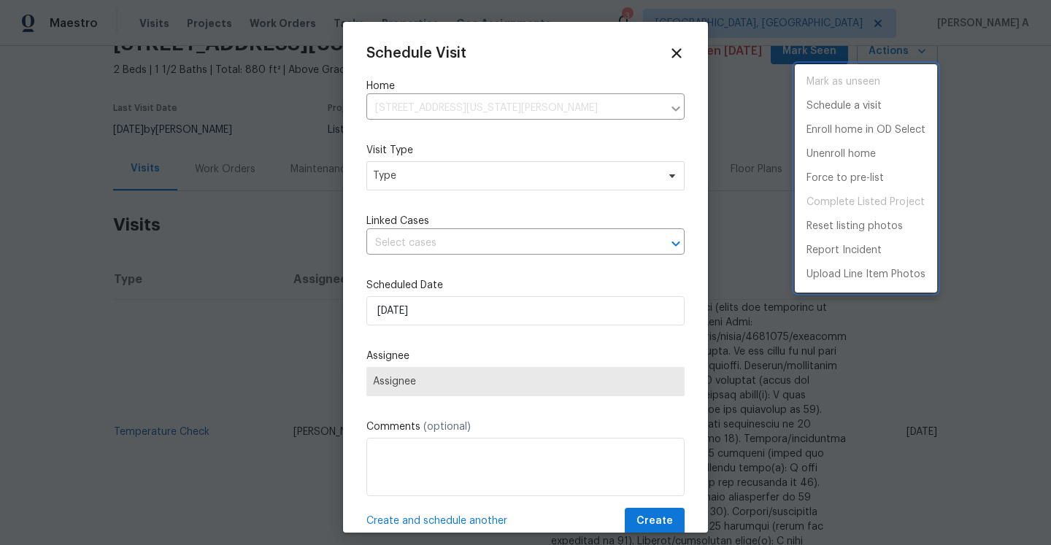
click at [478, 180] on div at bounding box center [525, 272] width 1051 height 545
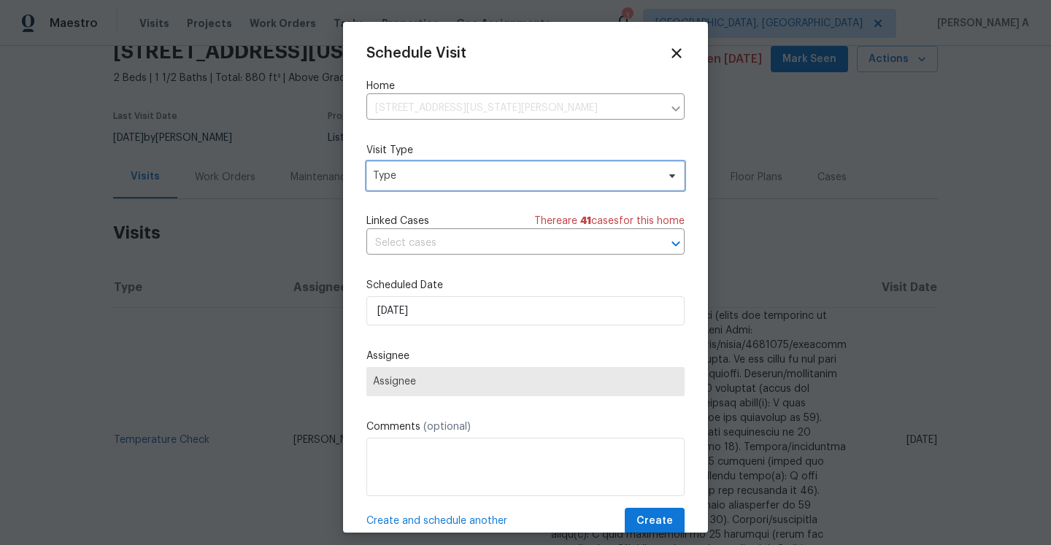
click at [458, 185] on span "Type" at bounding box center [525, 175] width 318 height 29
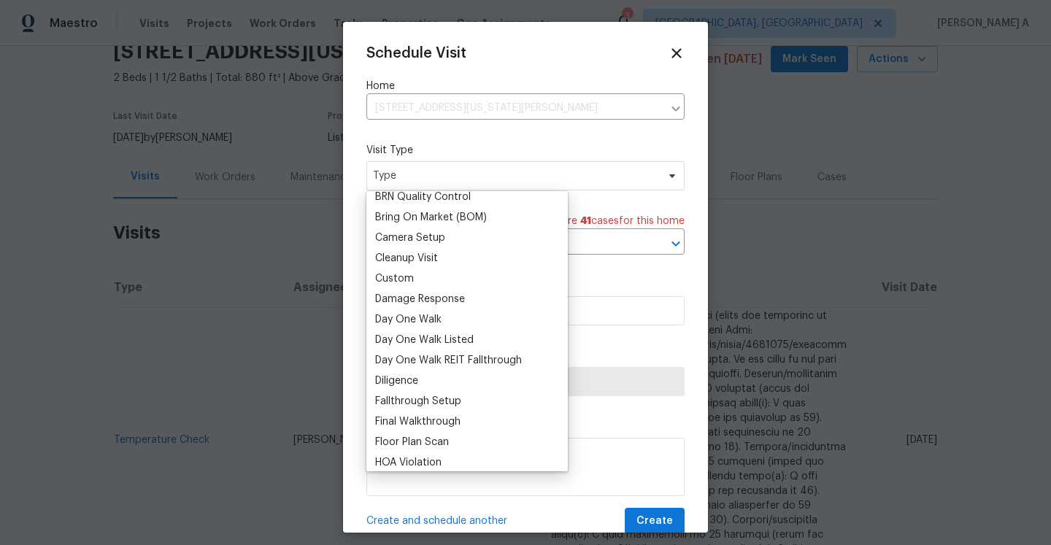
scroll to position [281, 0]
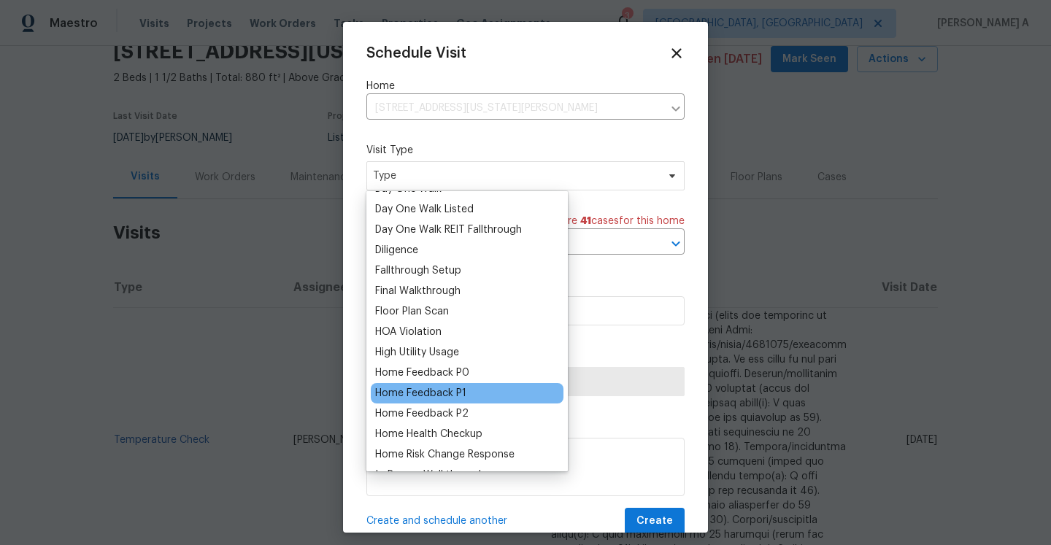
click at [458, 387] on div "Home Feedback P1" at bounding box center [420, 393] width 91 height 15
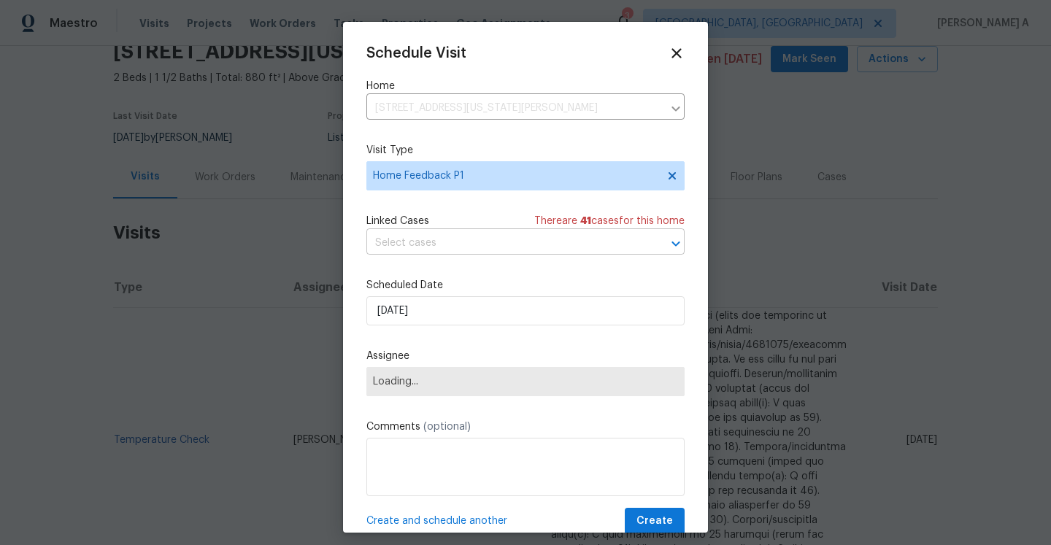
click at [445, 255] on input "text" at bounding box center [504, 243] width 277 height 23
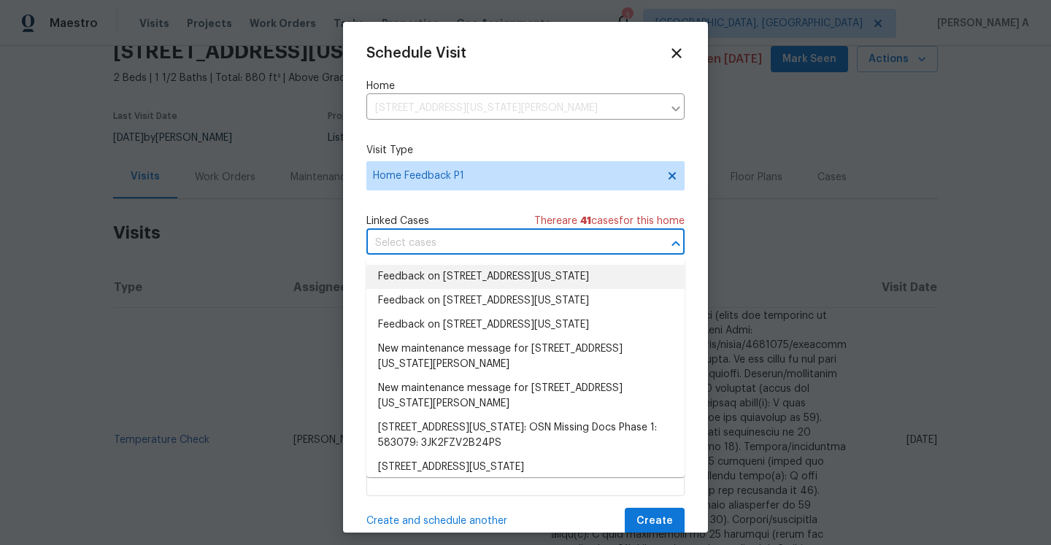
click at [449, 289] on li "Feedback on 17054 E Tennessee Dr, Apt 212, Aurora, CO 80017" at bounding box center [525, 277] width 318 height 24
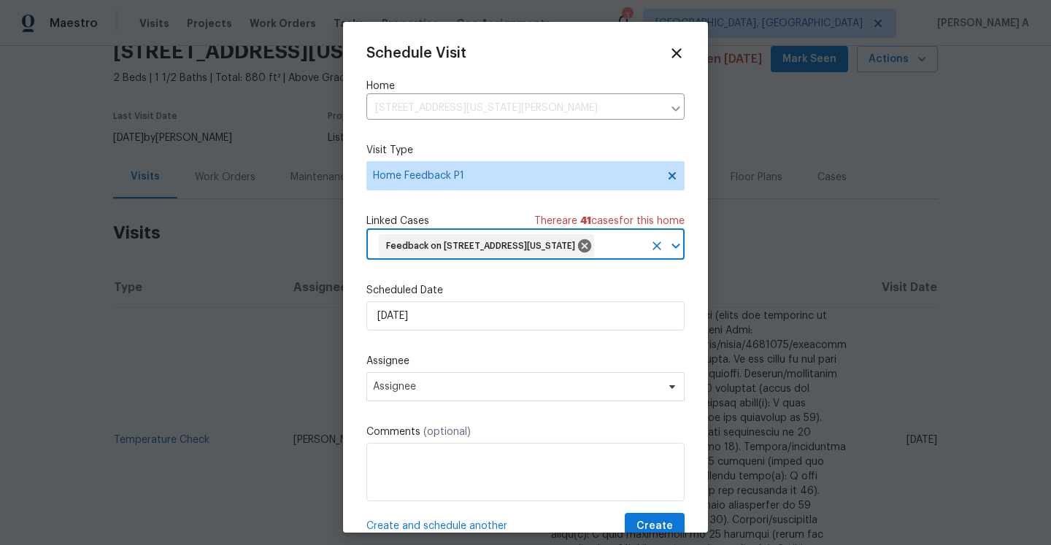
click at [655, 250] on icon "Clear" at bounding box center [657, 246] width 9 height 9
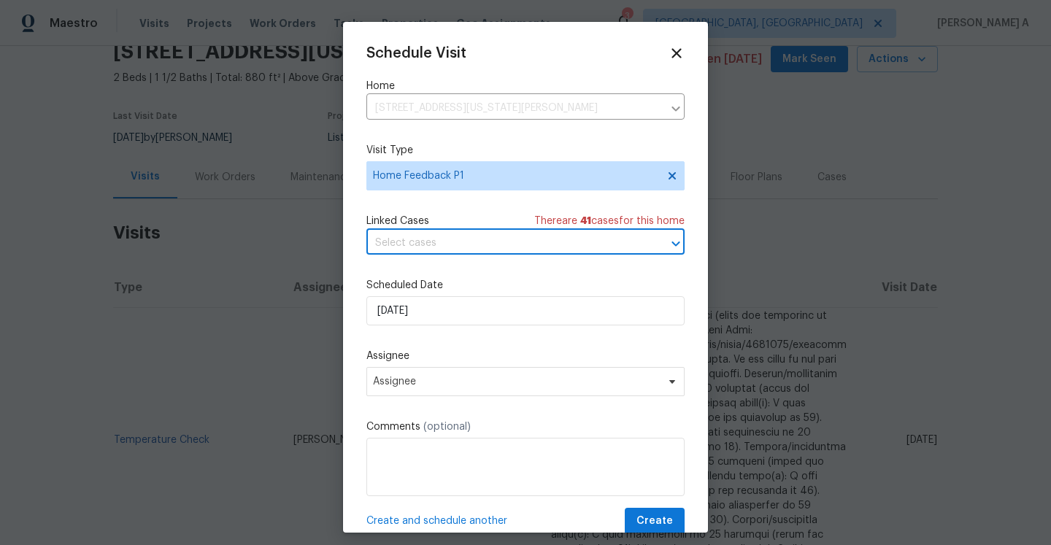
click at [503, 253] on input "text" at bounding box center [504, 243] width 277 height 23
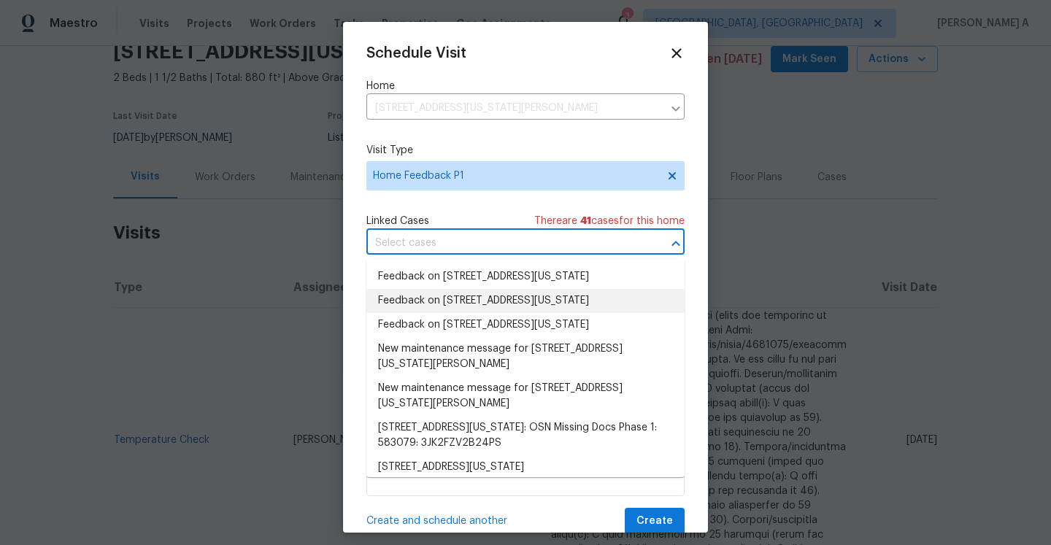
click at [356, 322] on div "Schedule Visit Home 17054 E Tennessee Dr Apt 212, Aurora, CO 80017 ​ Visit Type…" at bounding box center [525, 277] width 365 height 511
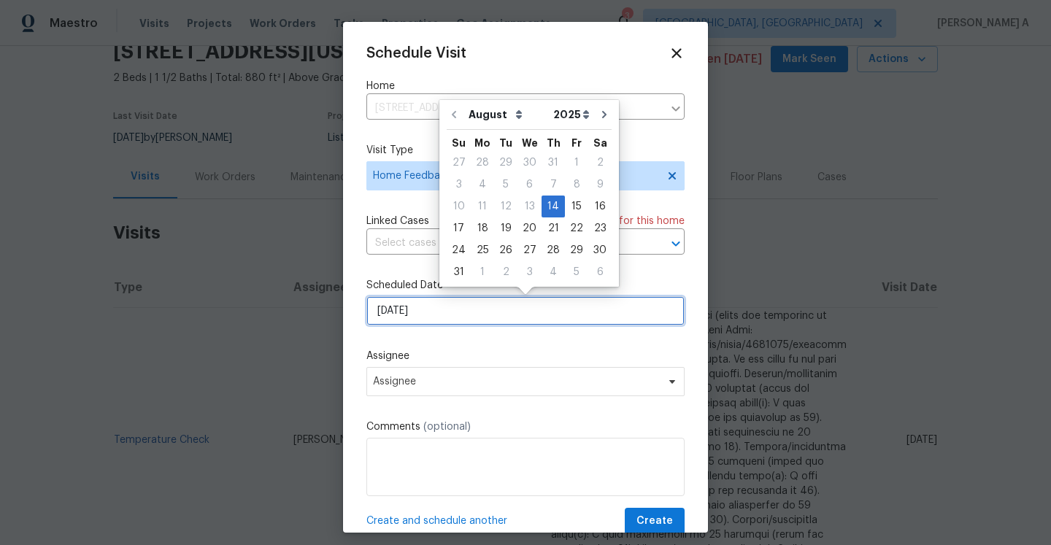
click at [441, 314] on input "[DATE]" at bounding box center [525, 310] width 318 height 29
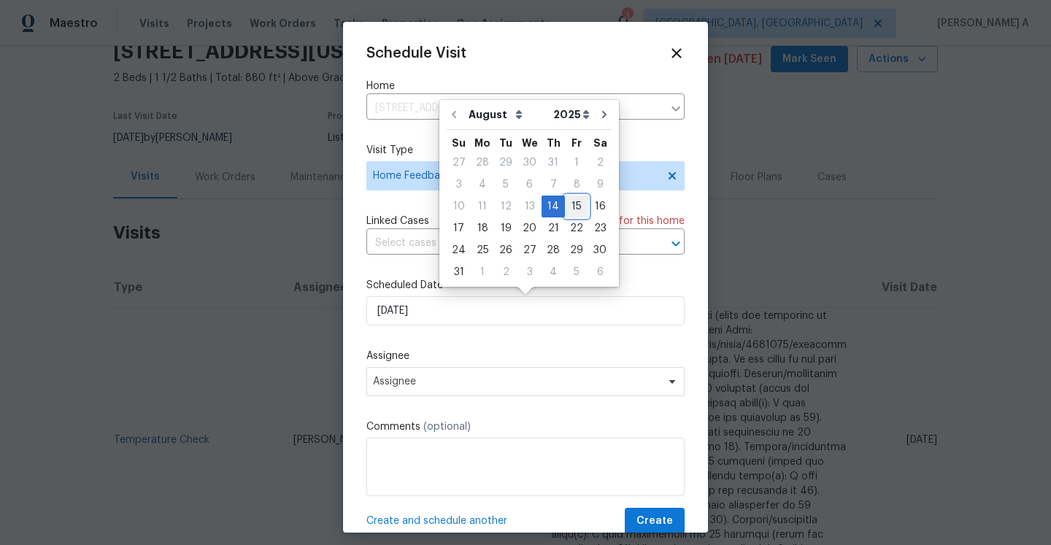
click at [569, 209] on div "15" at bounding box center [576, 206] width 23 height 20
type input "[DATE]"
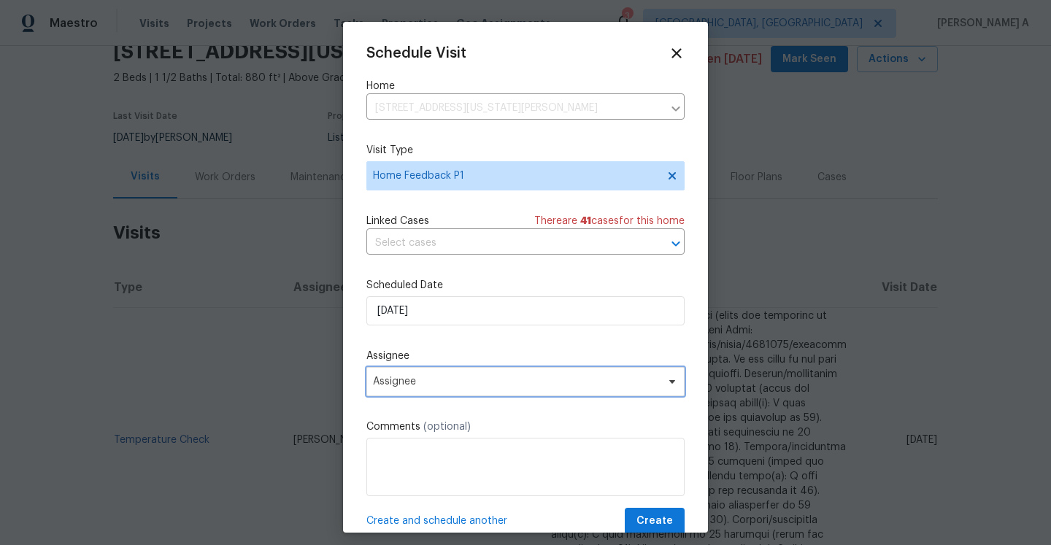
click at [482, 384] on span "Assignee" at bounding box center [516, 382] width 286 height 12
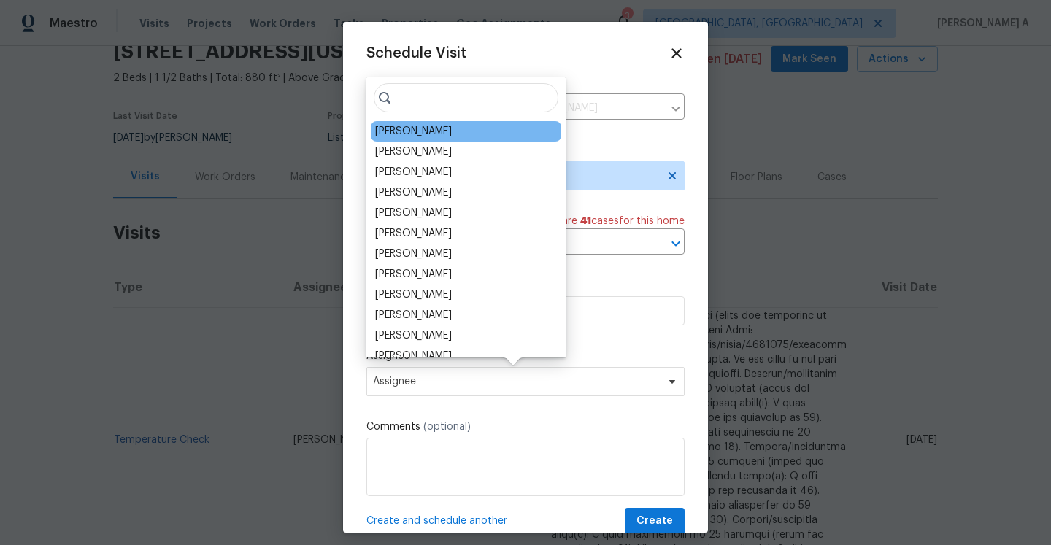
click at [411, 128] on div "David Page" at bounding box center [413, 131] width 77 height 15
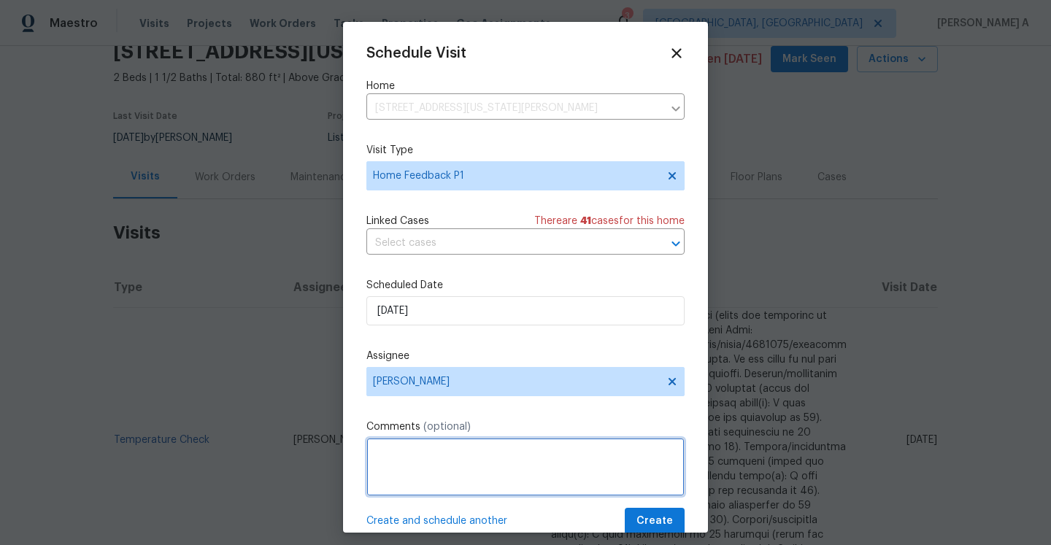
click at [447, 453] on textarea at bounding box center [525, 467] width 318 height 58
paste textarea "This is the first issue reported for access issue. Smartrent shows activity loc…"
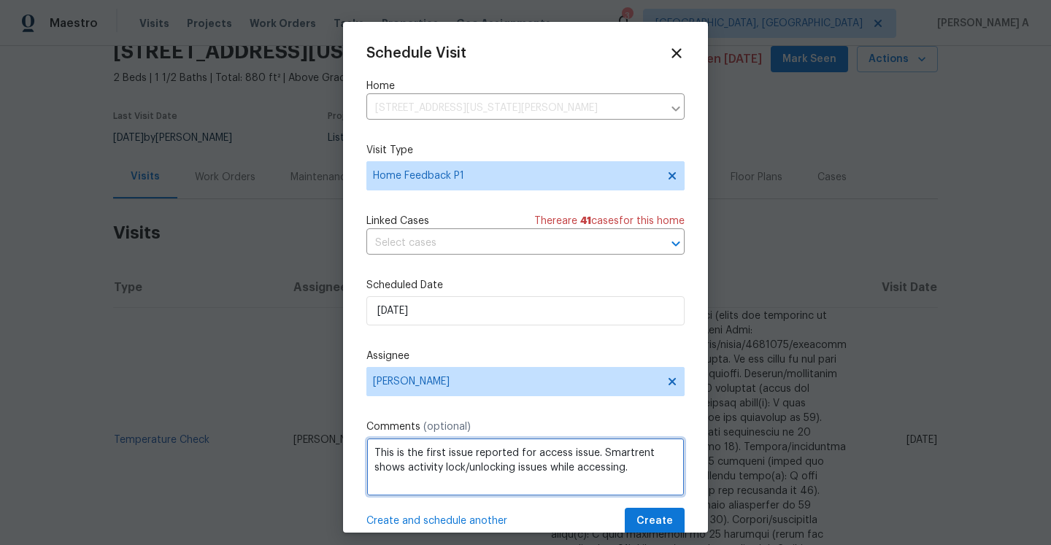
paste textarea "Agent called in to report access issues, keypad its not working, please fix thi…"
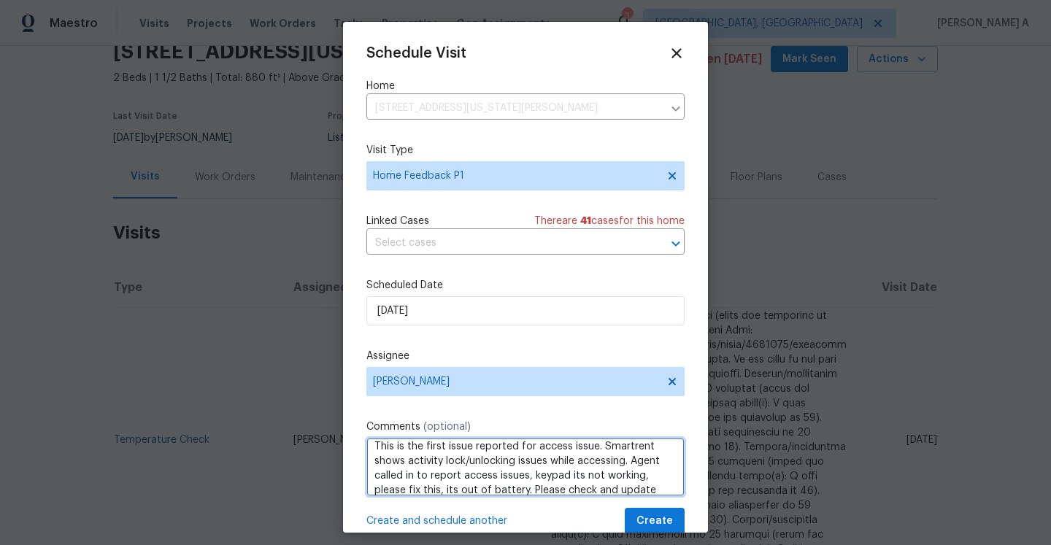
scroll to position [16, 0]
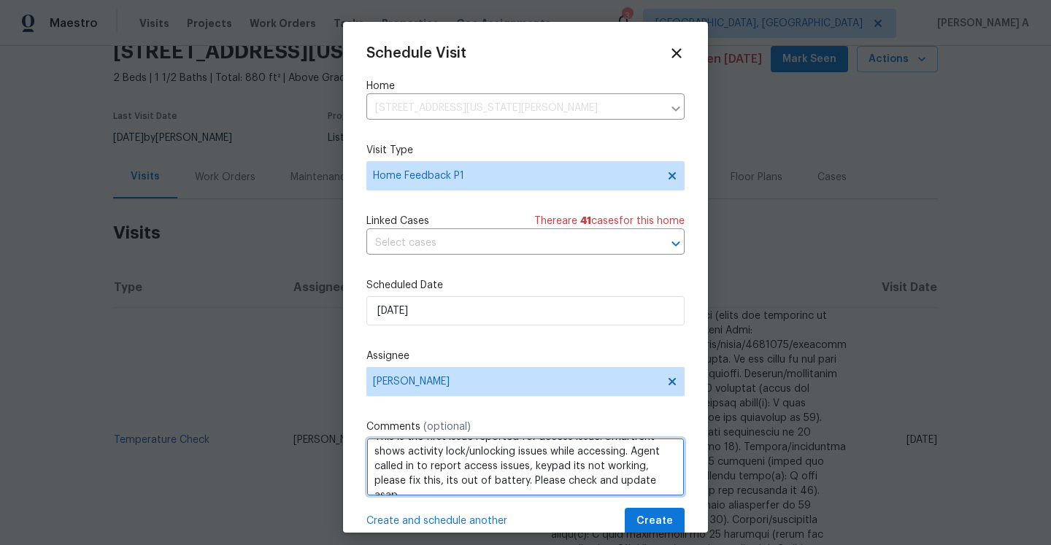
type textarea "This is the first issue reported for access issue. Smartrent shows activity loc…"
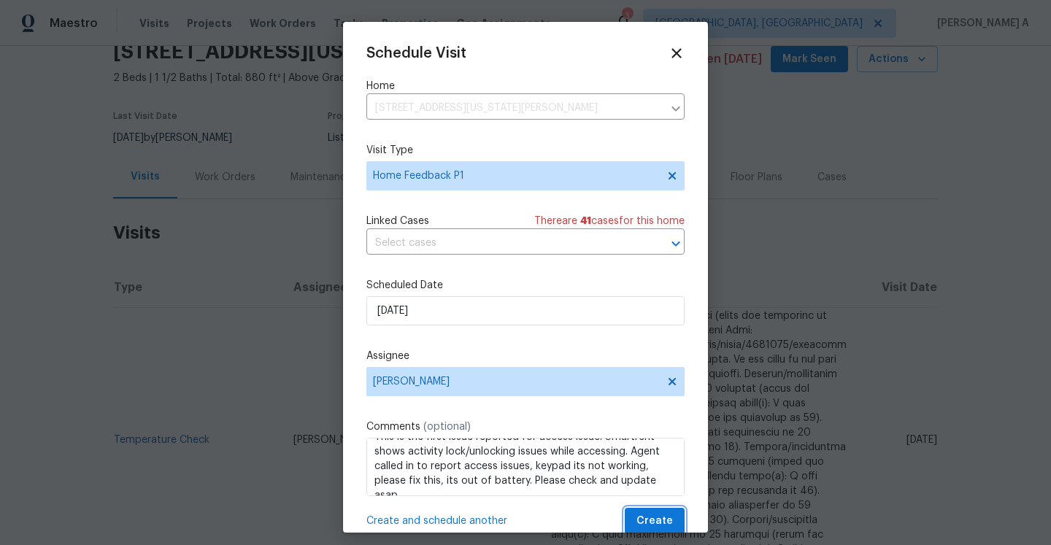
click at [640, 518] on span "Create" at bounding box center [654, 521] width 36 height 18
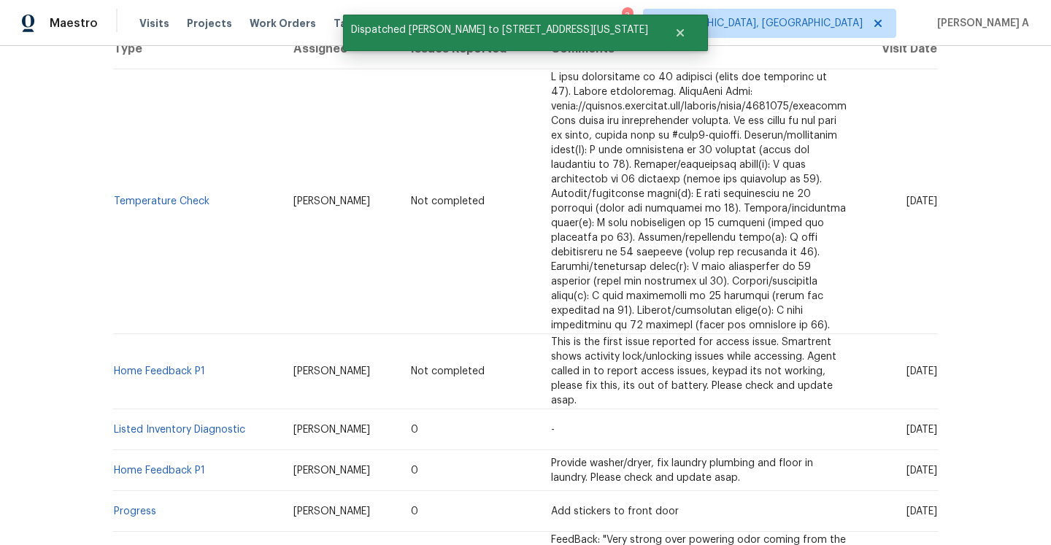
scroll to position [317, 0]
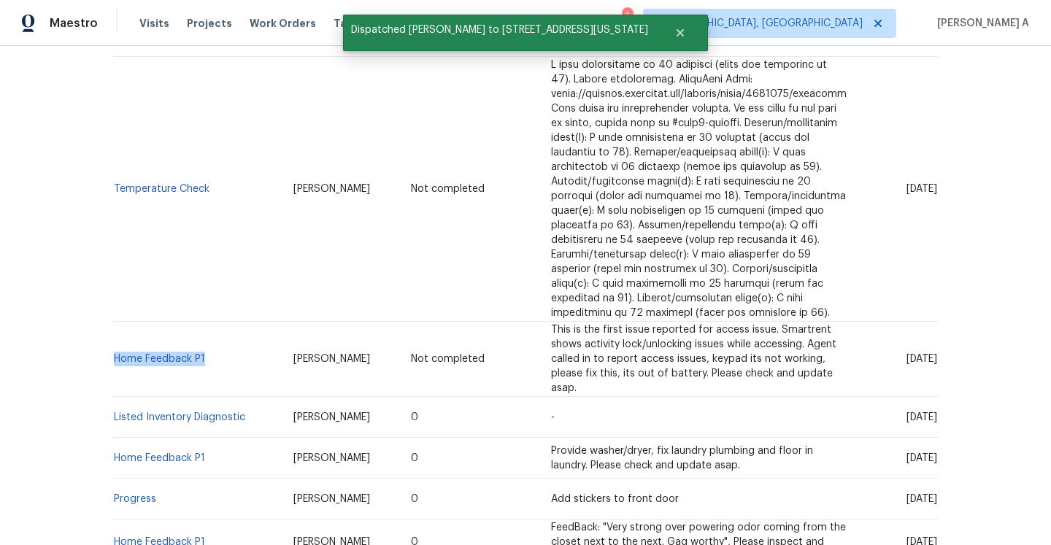
drag, startPoint x: 216, startPoint y: 363, endPoint x: 115, endPoint y: 365, distance: 101.5
click at [115, 365] on td "Home Feedback P1" at bounding box center [197, 359] width 169 height 75
copy link "Home Feedback P1"
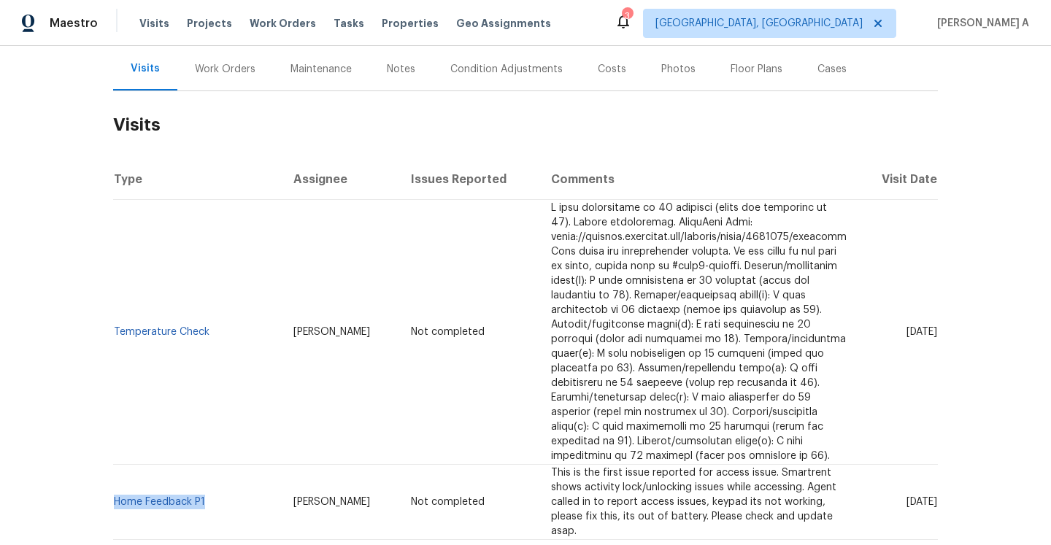
scroll to position [0, 0]
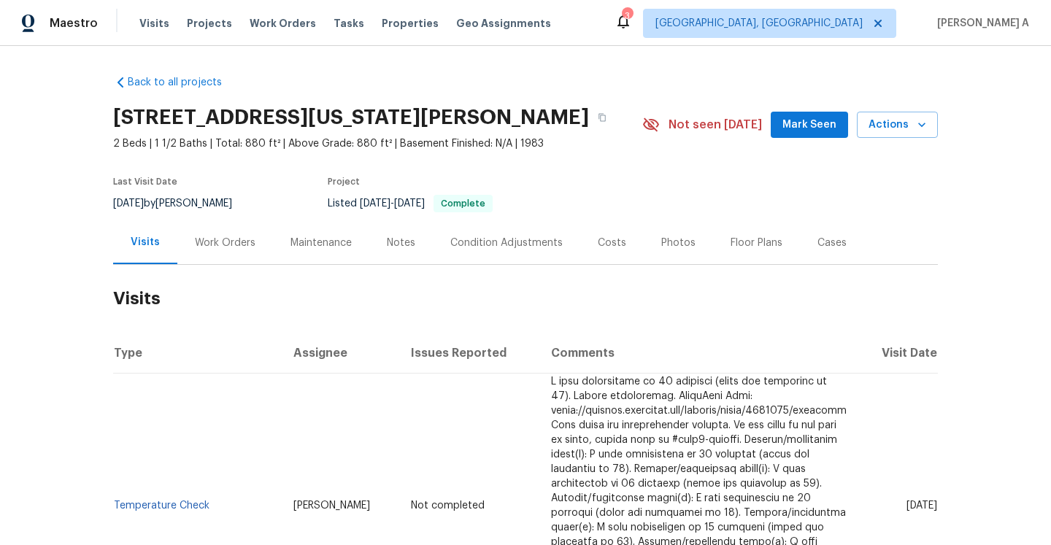
click at [815, 232] on div "Cases" at bounding box center [832, 242] width 64 height 43
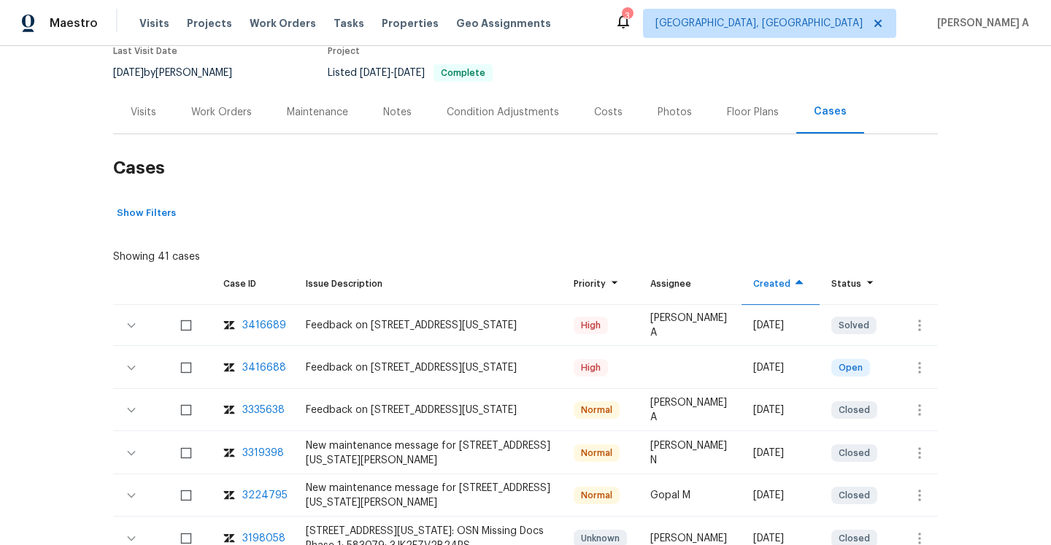
scroll to position [155, 0]
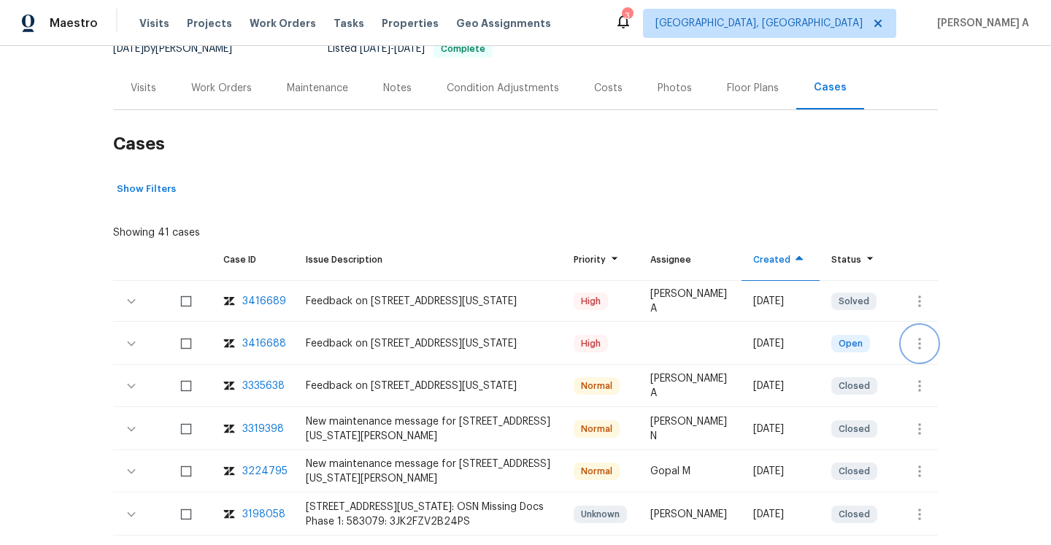
click at [926, 339] on icon "button" at bounding box center [920, 344] width 18 height 18
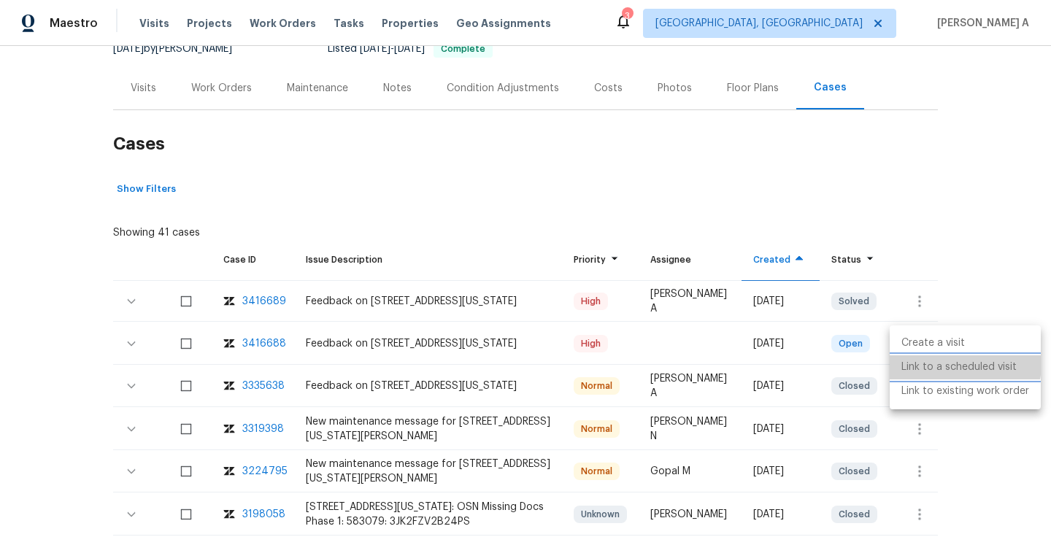
click at [936, 363] on li "Link to a scheduled visit" at bounding box center [965, 367] width 151 height 24
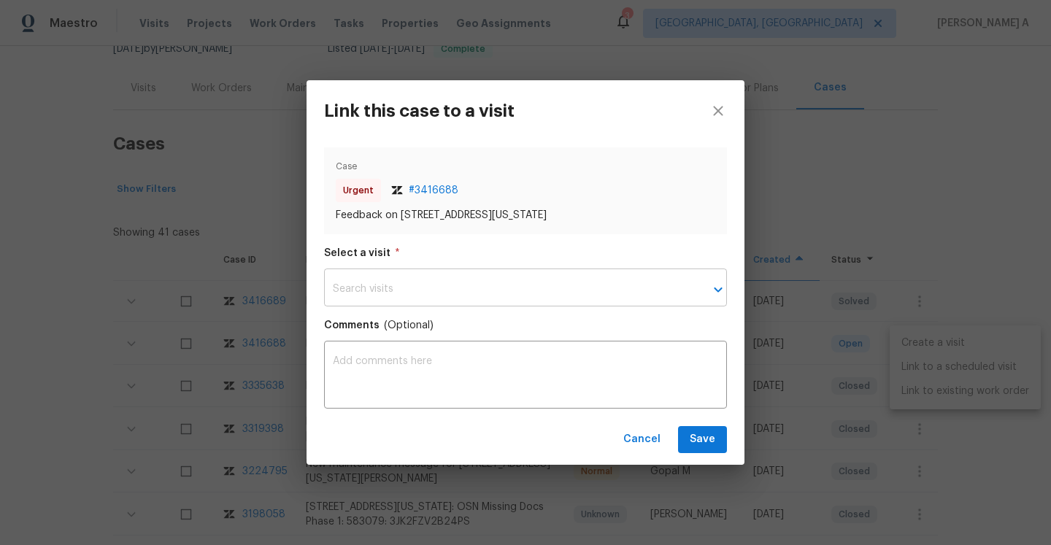
click at [635, 287] on input "text" at bounding box center [505, 289] width 362 height 34
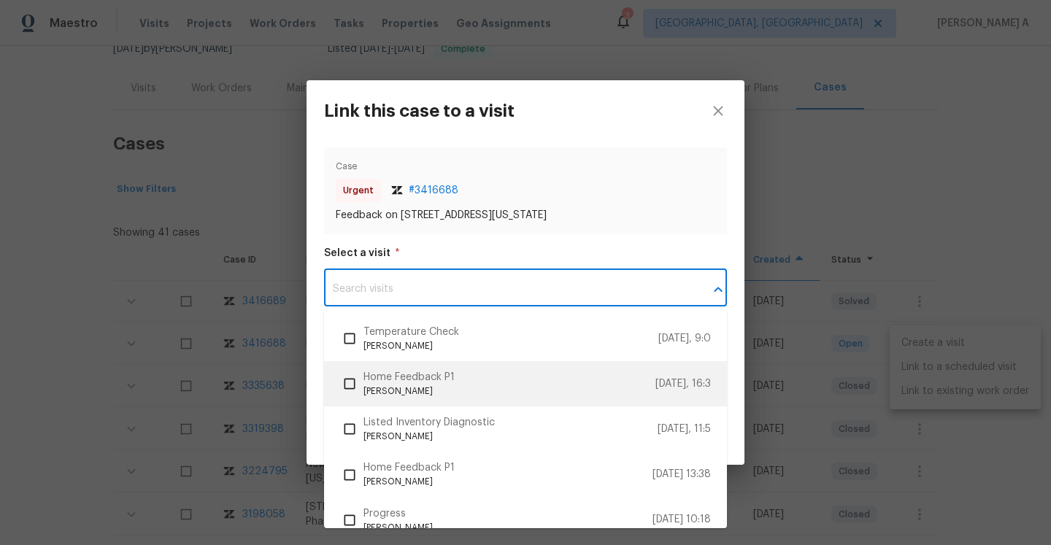
click at [620, 374] on span "Home Feedback P1" at bounding box center [509, 377] width 292 height 15
checkbox input "true"
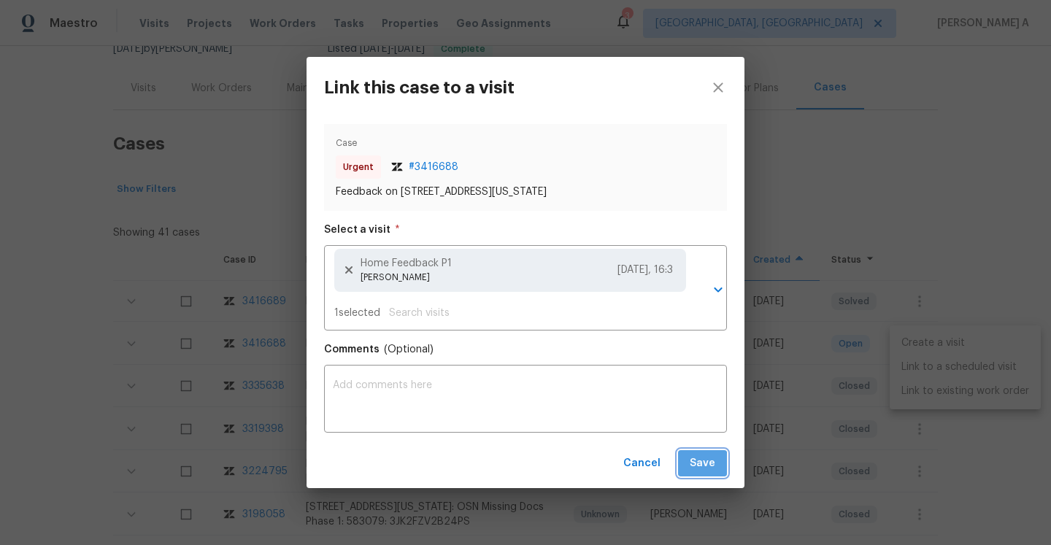
click at [690, 466] on button "Save" at bounding box center [702, 463] width 49 height 27
